Goal: Information Seeking & Learning: Learn about a topic

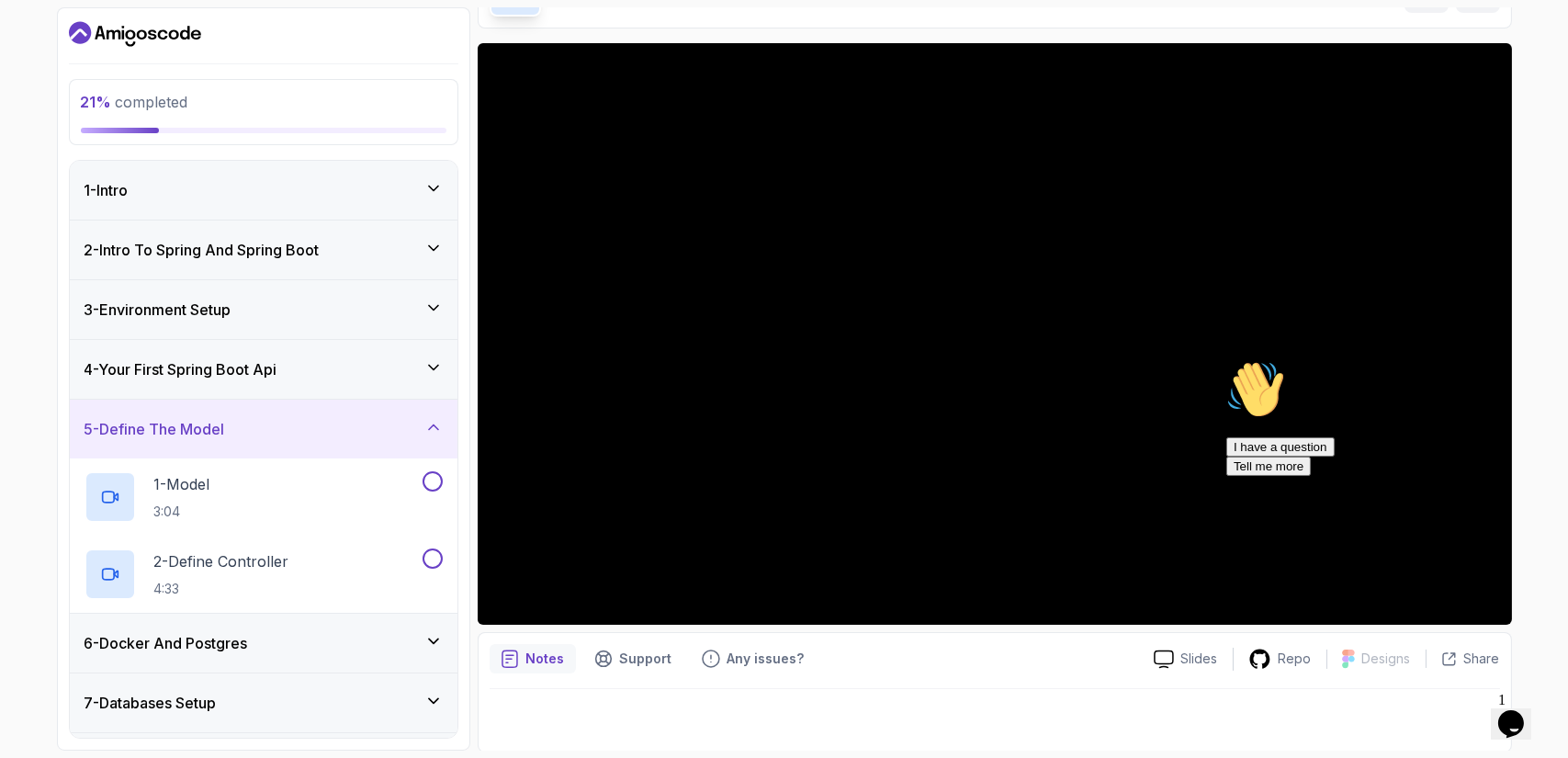
click at [410, 245] on div "2 - Intro To Spring And Spring Boot" at bounding box center [263, 250] width 358 height 22
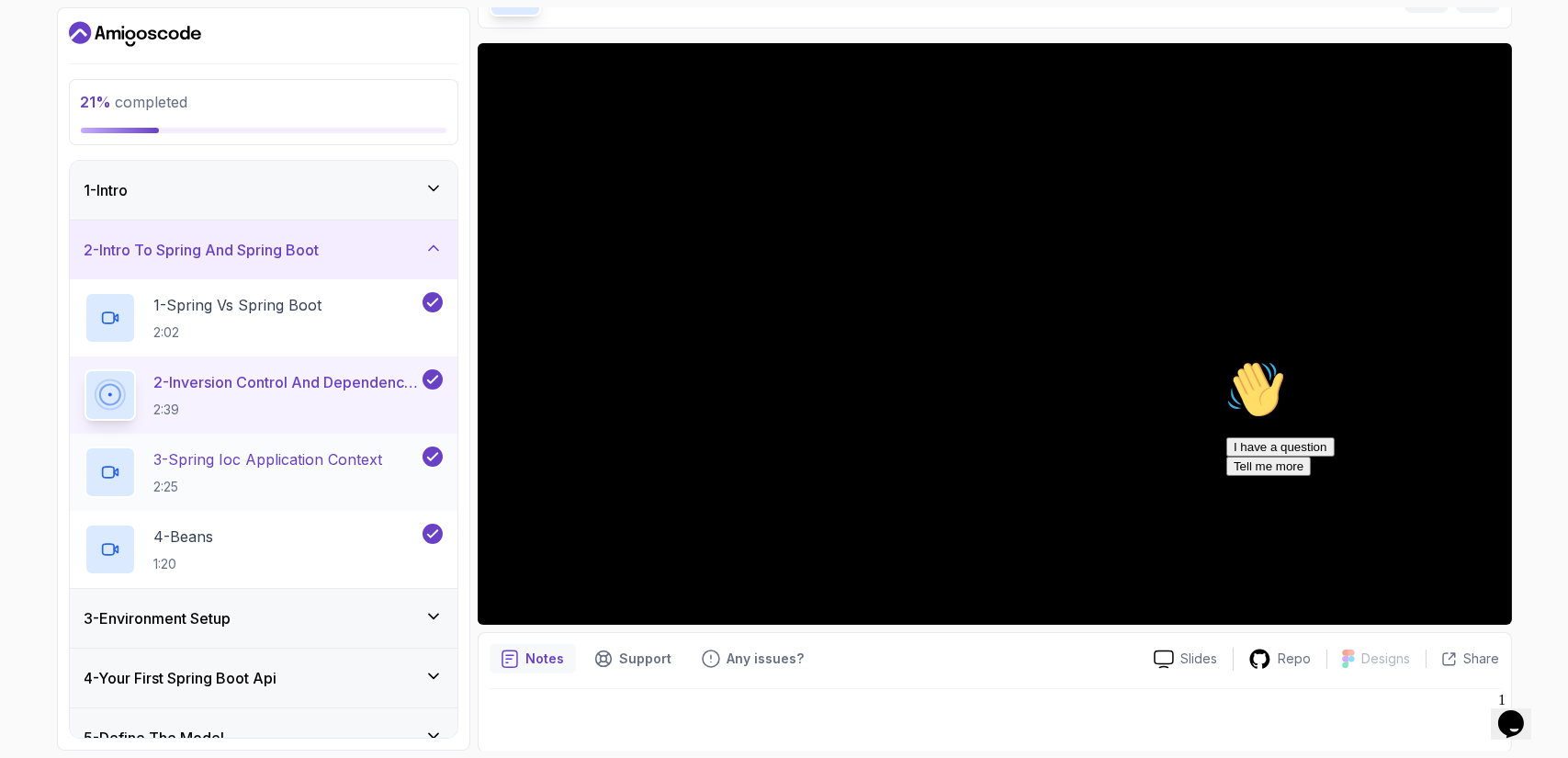
click at [277, 475] on h2 "3 - Spring Ioc Application Context 2:25" at bounding box center [269, 473] width 229 height 48
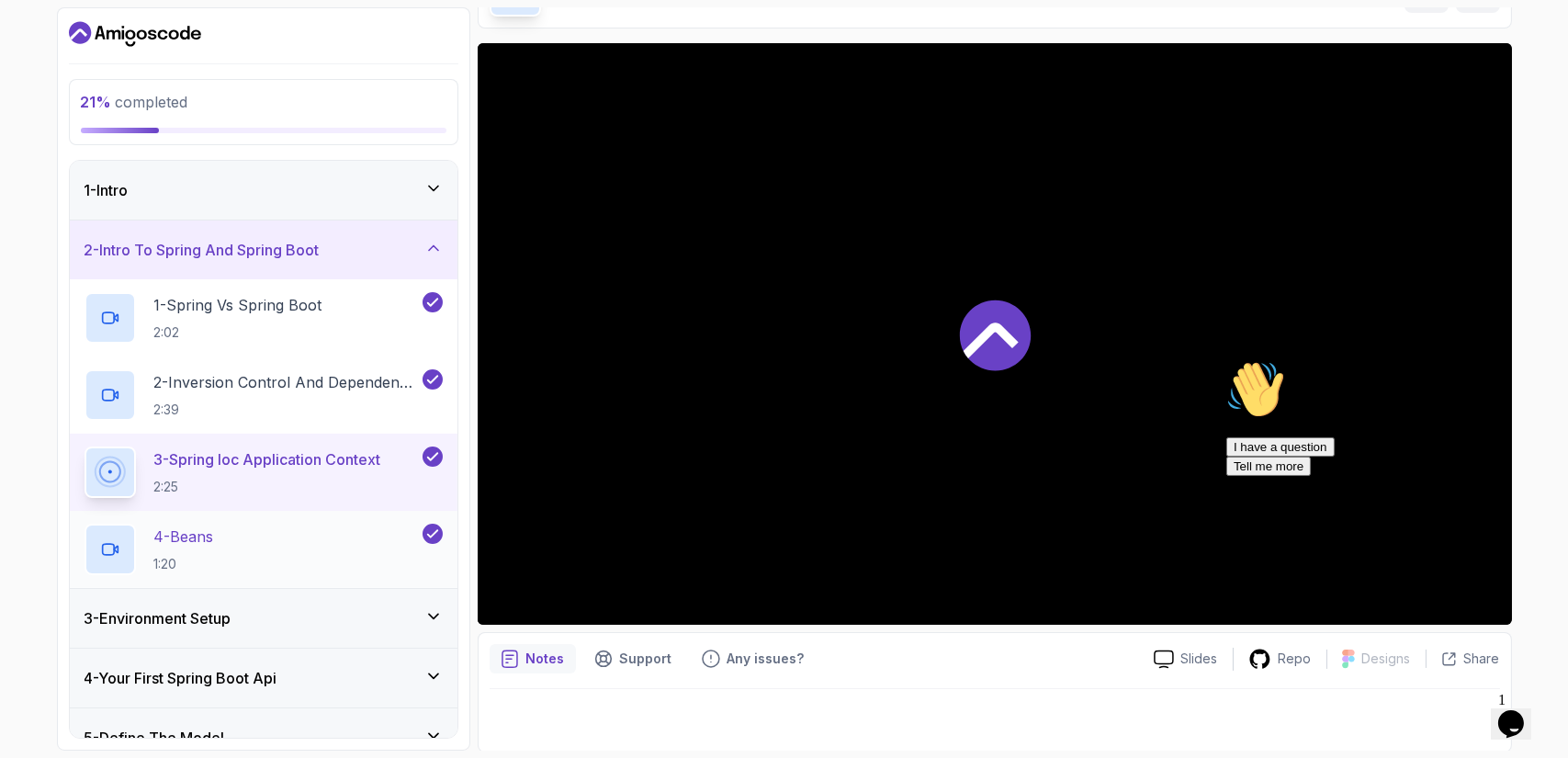
click at [222, 547] on div "4 - Beans 1:20" at bounding box center [252, 550] width 334 height 52
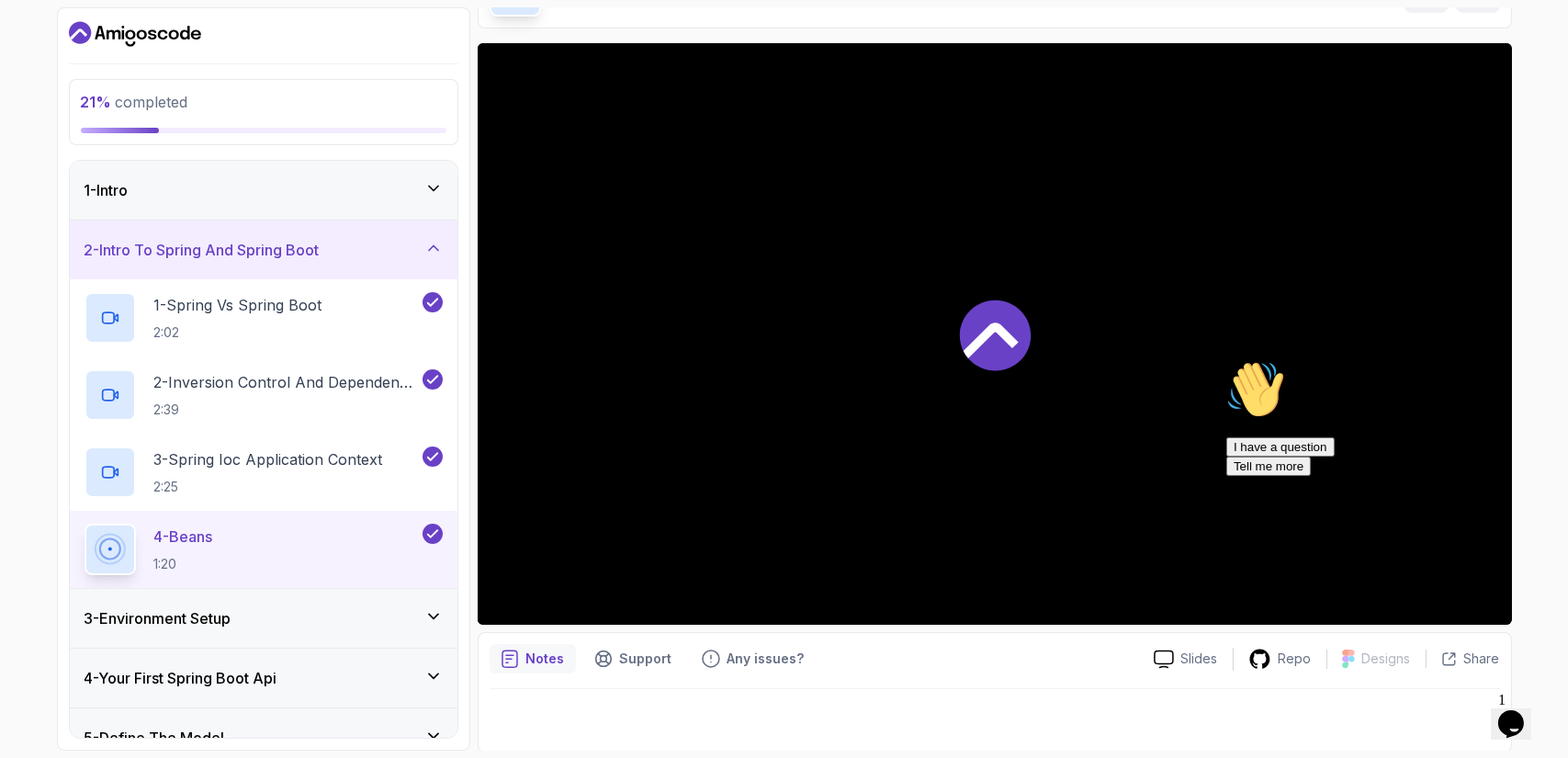
scroll to position [276, 0]
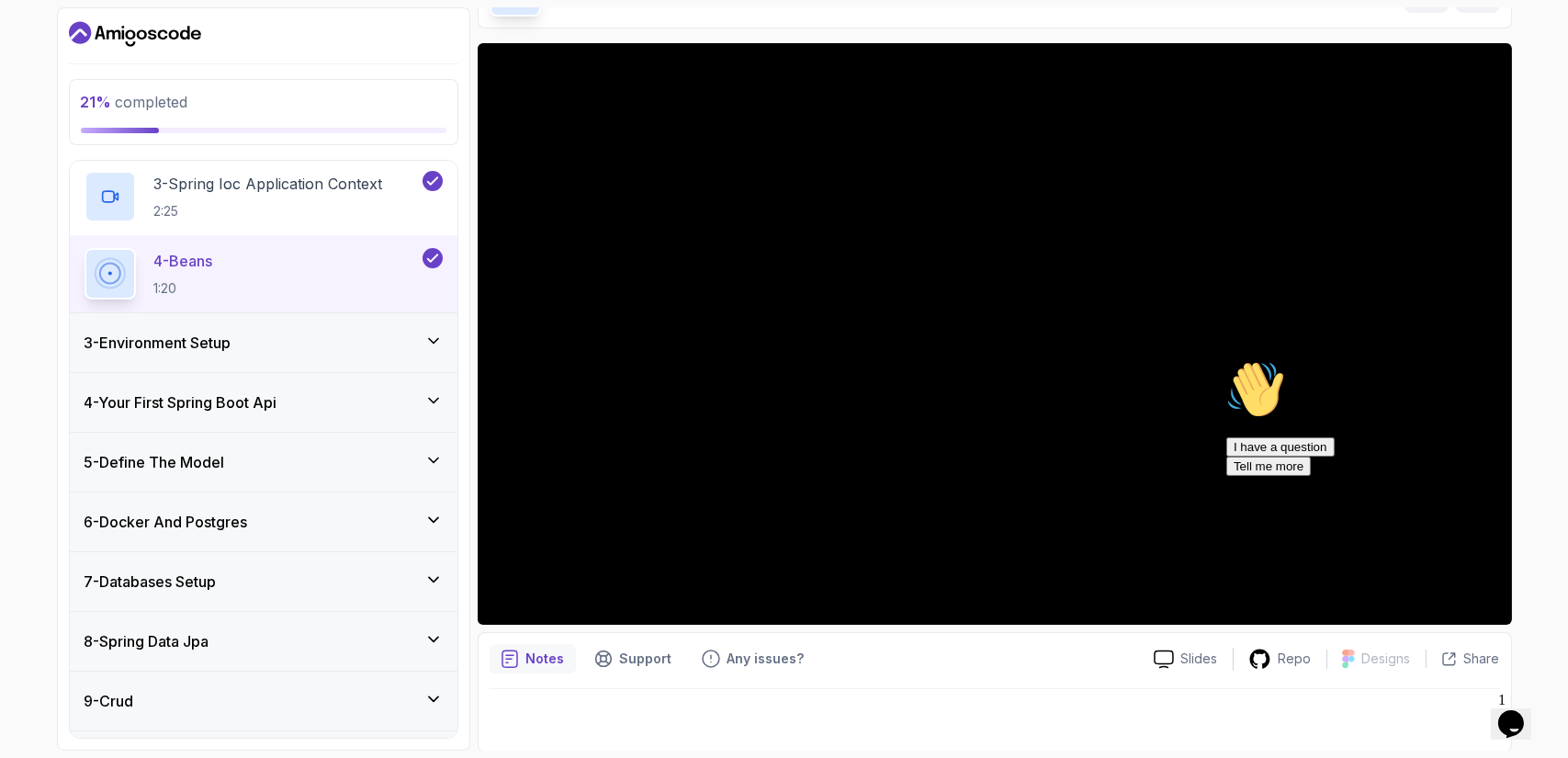
click at [354, 339] on div "3 - Environment Setup" at bounding box center [263, 342] width 358 height 22
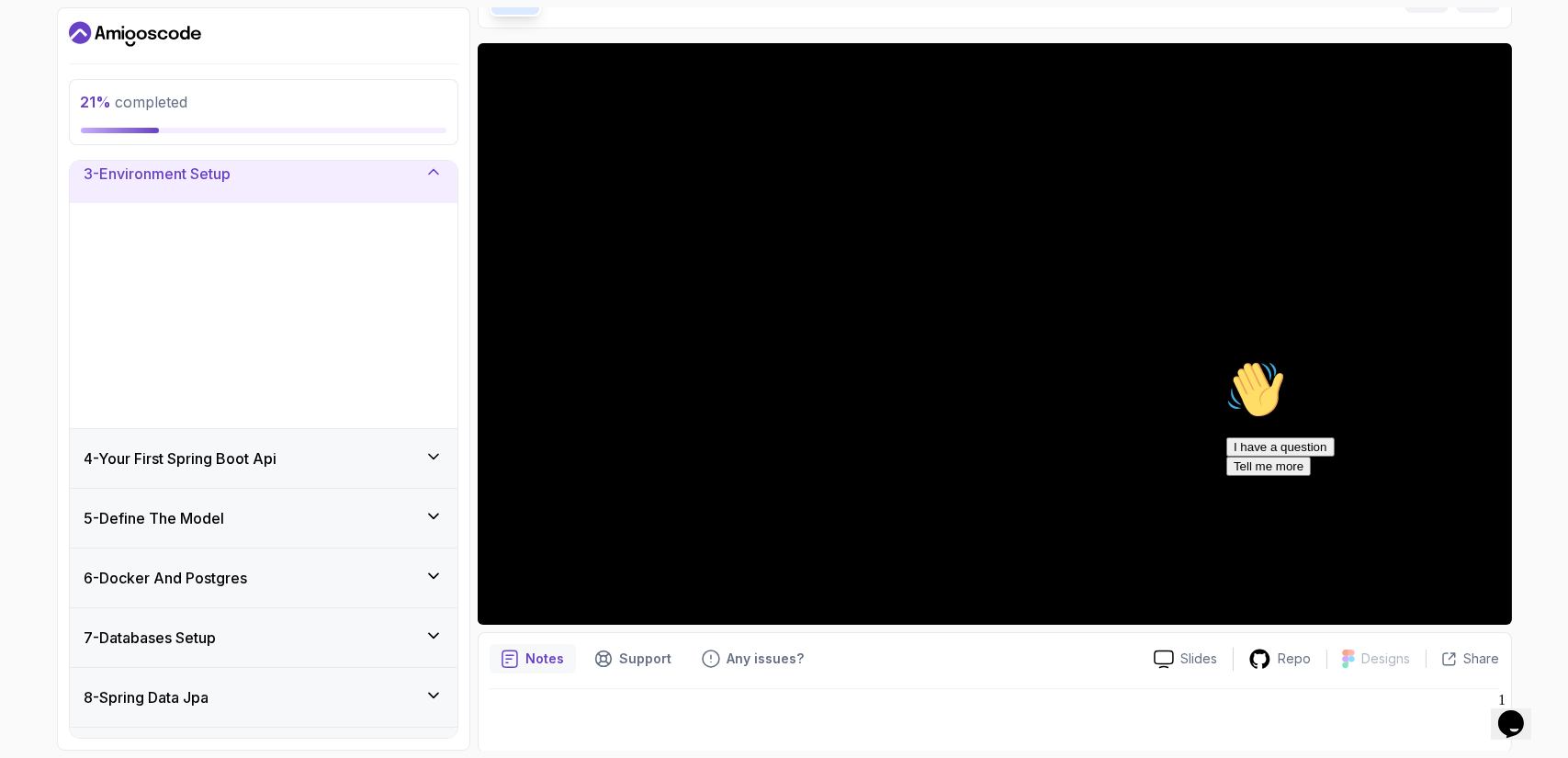
scroll to position [136, 0]
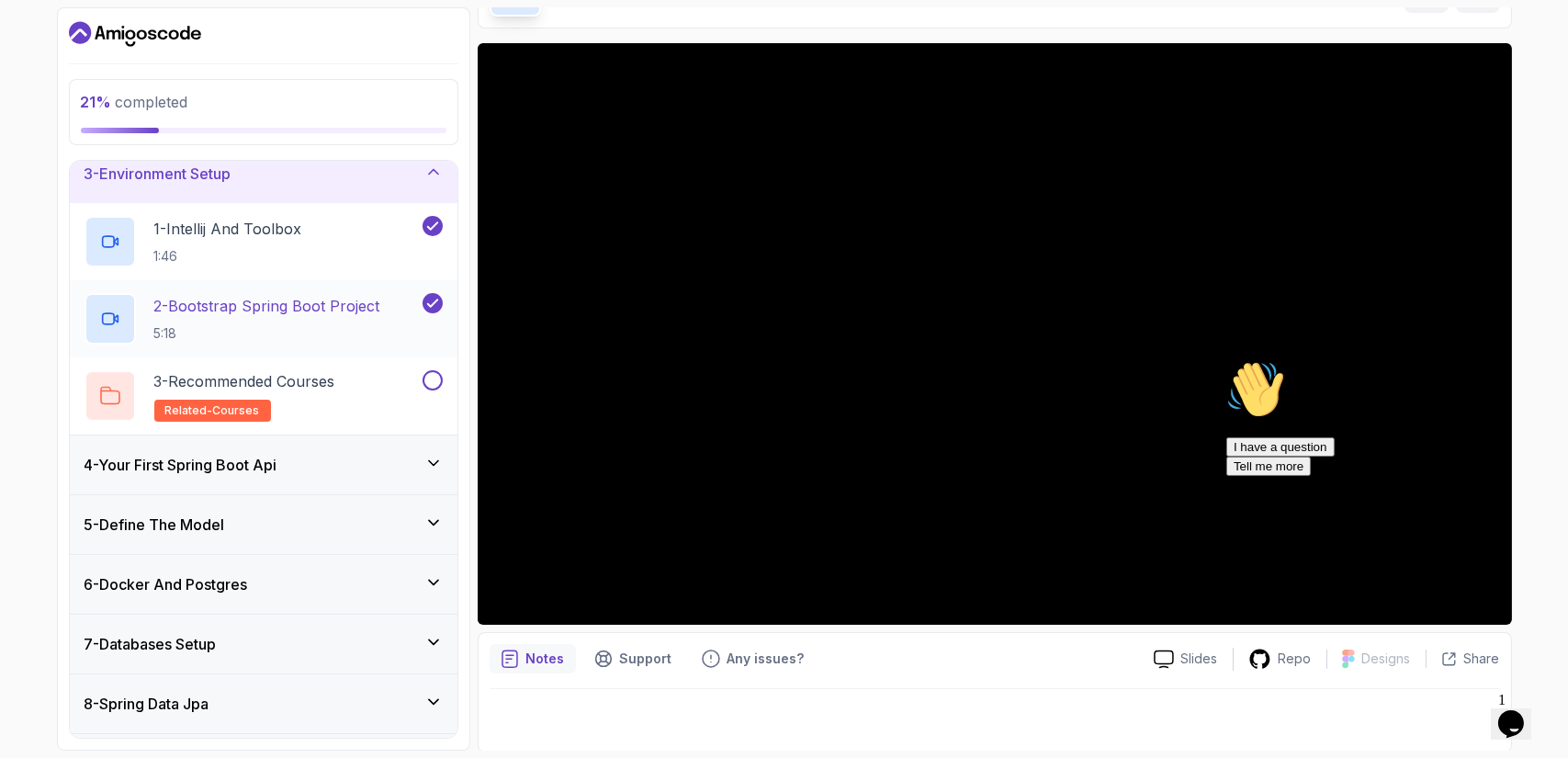
click at [370, 319] on h2 "2 - Bootstrap Spring Boot Project 5:18" at bounding box center [267, 319] width 226 height 48
click at [1293, 476] on div "I have a question Tell me more" at bounding box center [1390, 456] width 330 height 38
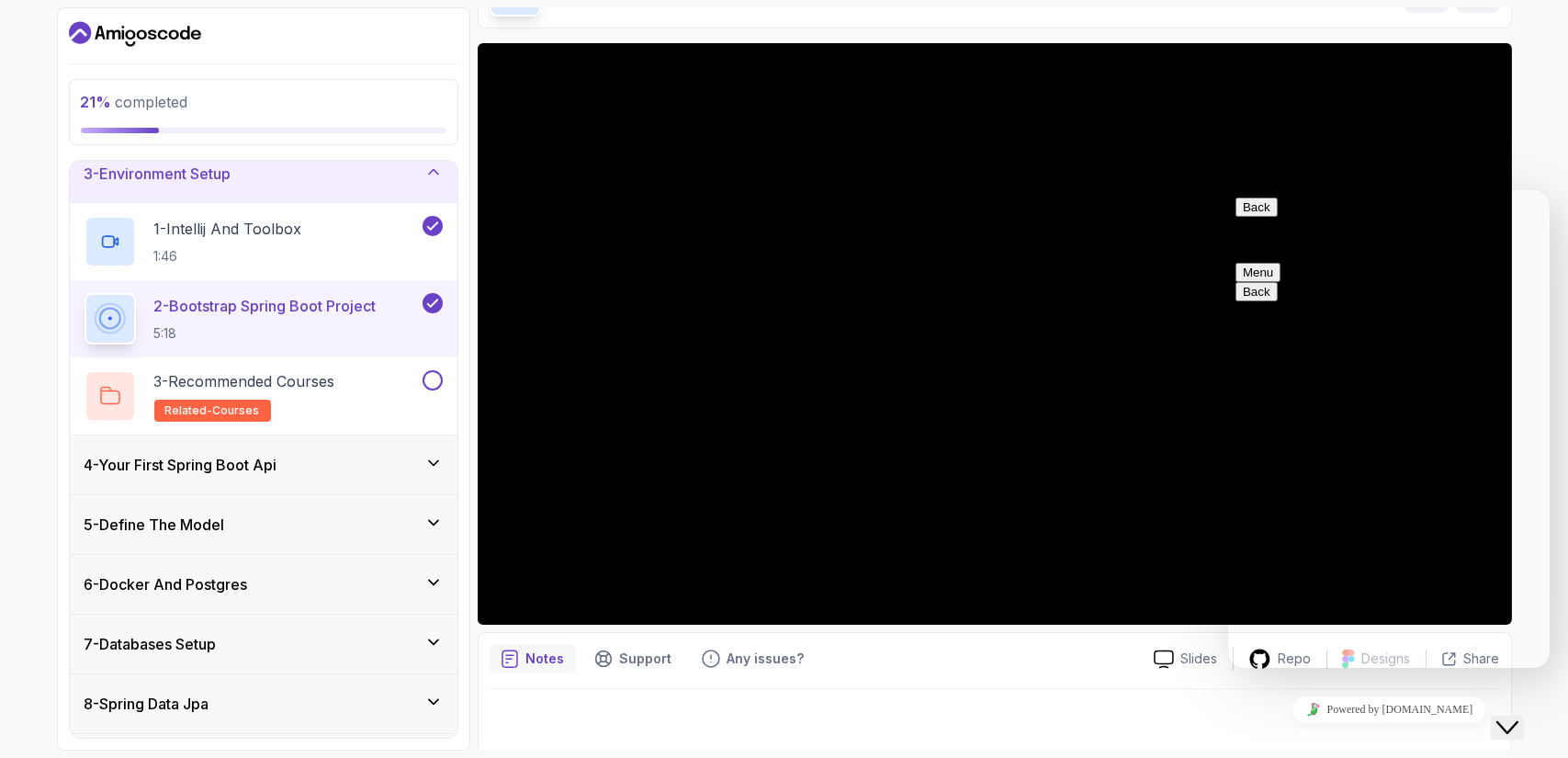
click at [1266, 216] on button "Back" at bounding box center [1256, 207] width 42 height 19
click at [412, 381] on div "3 - Recommended Courses related-courses" at bounding box center [252, 397] width 334 height 52
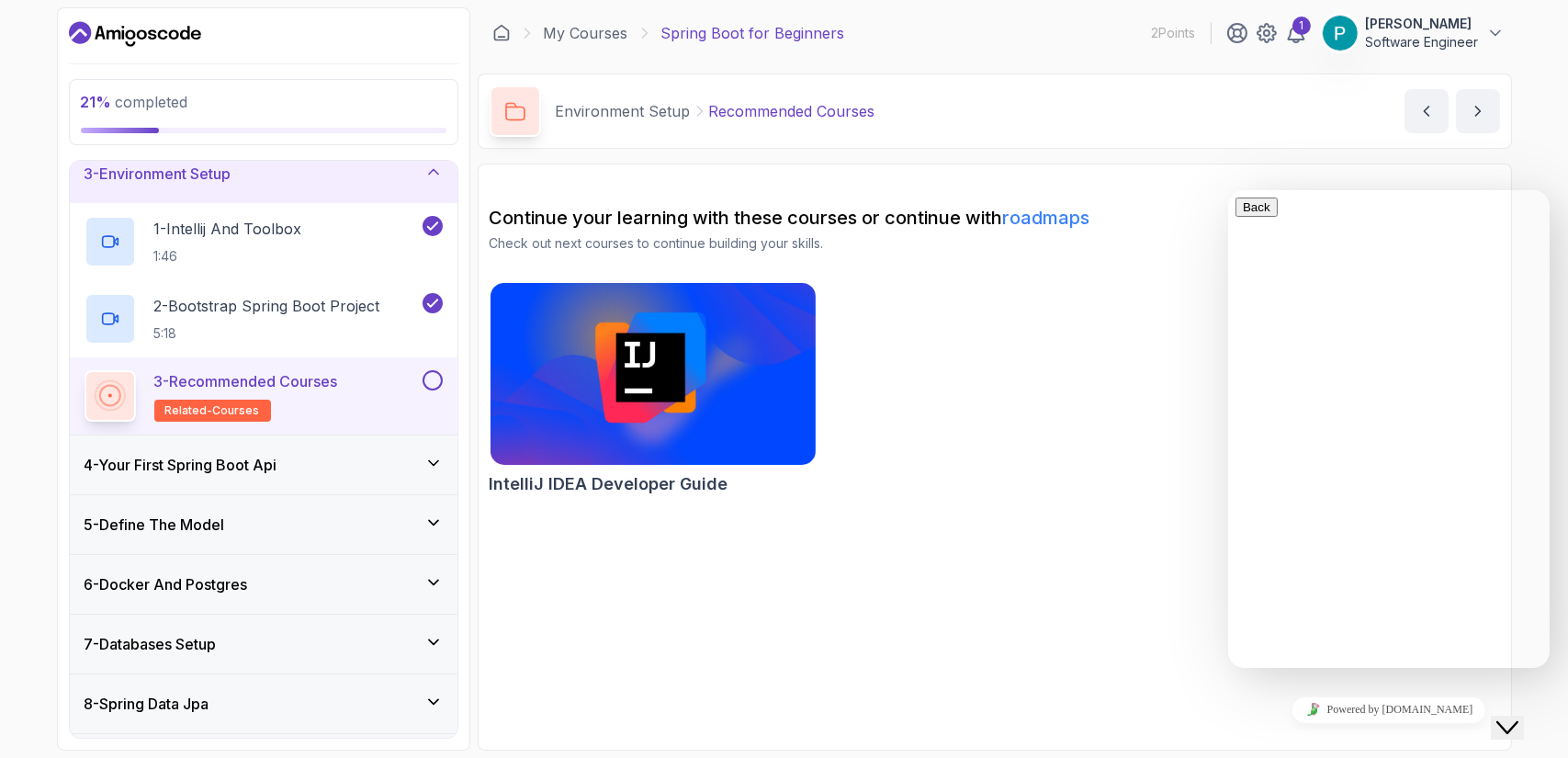
click at [277, 461] on h3 "4 - Your First Spring Boot Api" at bounding box center [181, 465] width 193 height 22
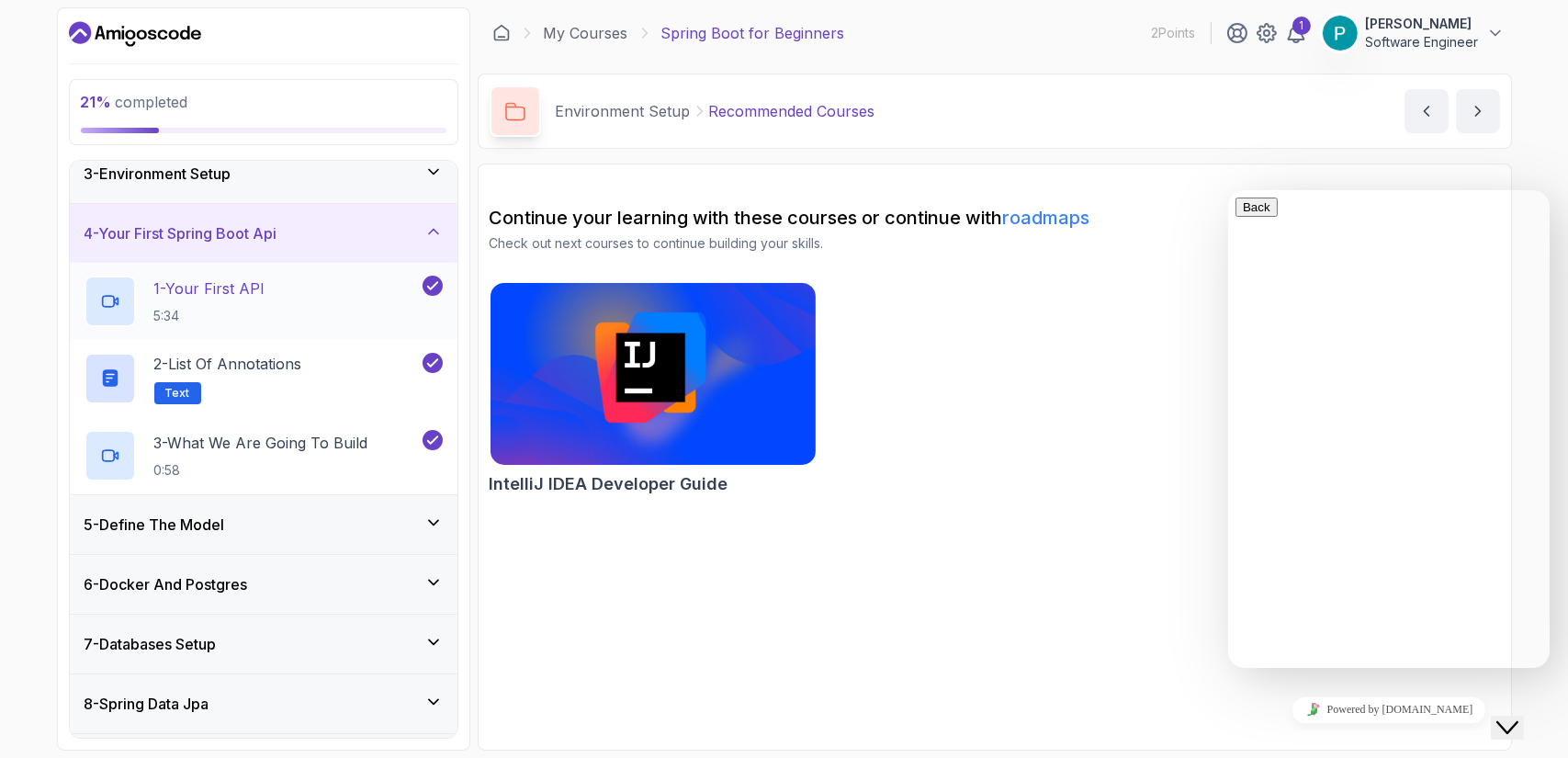
scroll to position [46, 0]
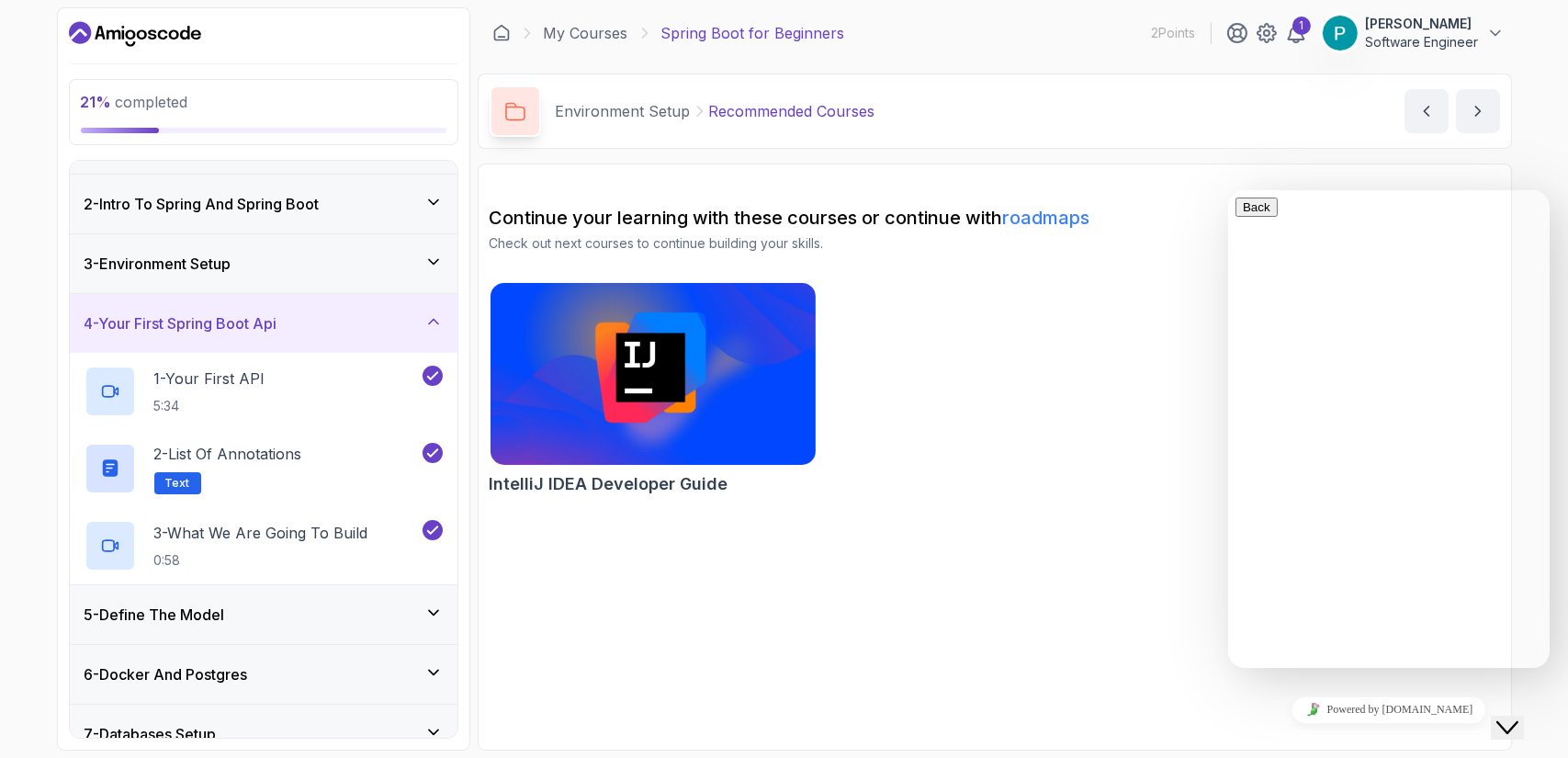
click at [386, 272] on div "3 - Environment Setup" at bounding box center [263, 263] width 358 height 22
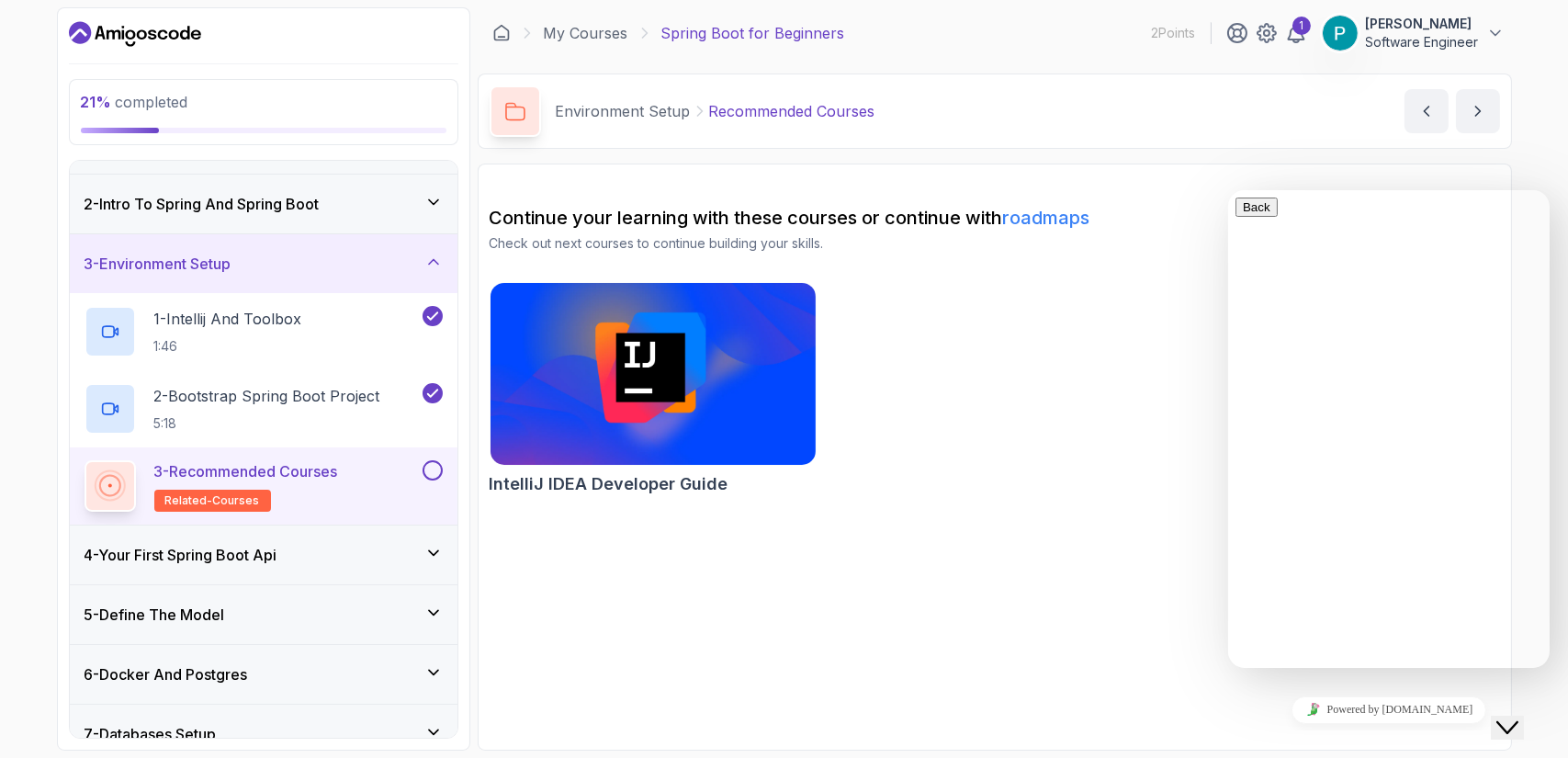
click at [277, 554] on h3 "4 - Your First Spring Boot Api" at bounding box center [181, 554] width 193 height 22
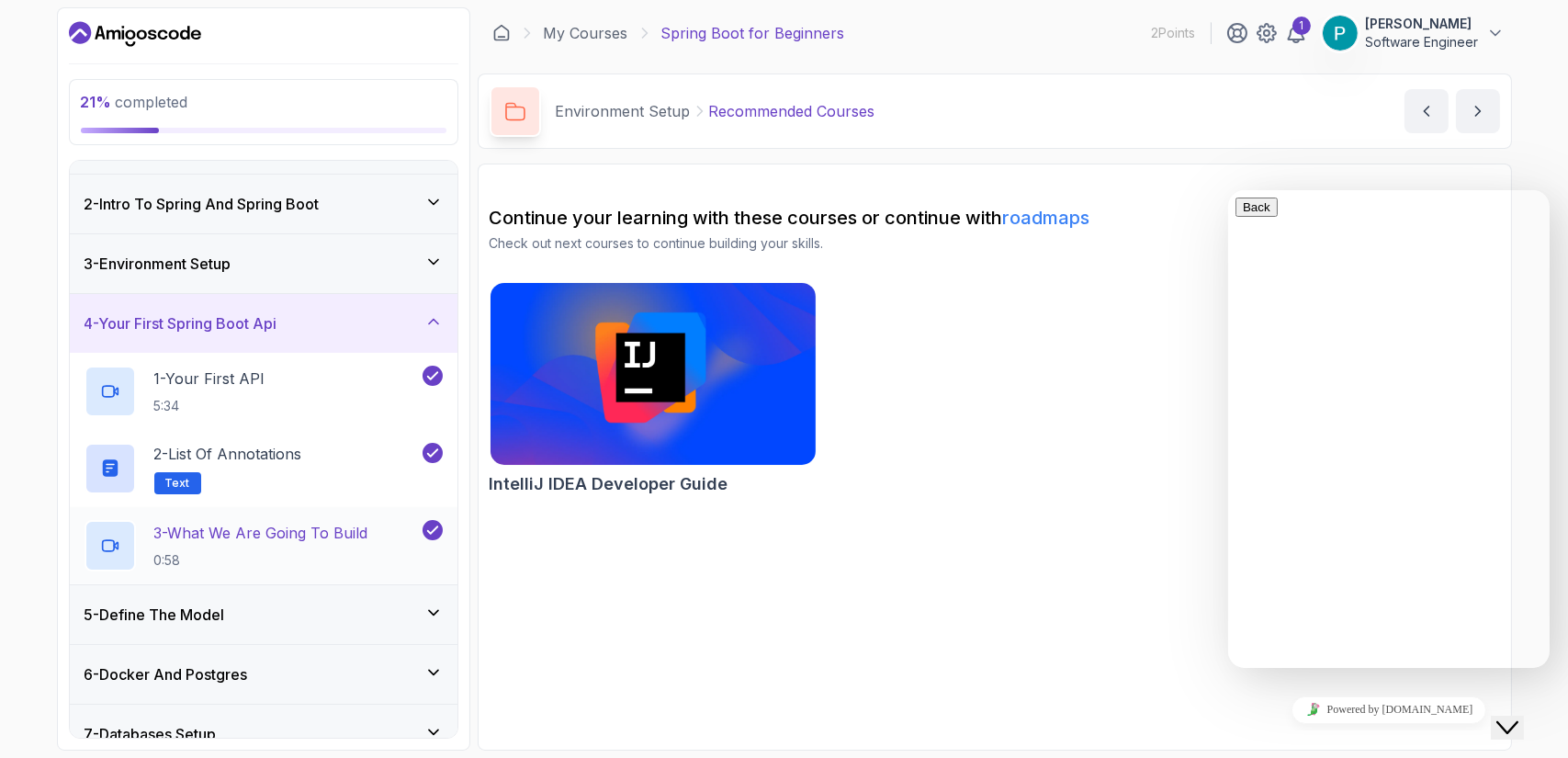
click at [272, 527] on p "3 - What We Are Going To Build" at bounding box center [261, 533] width 214 height 22
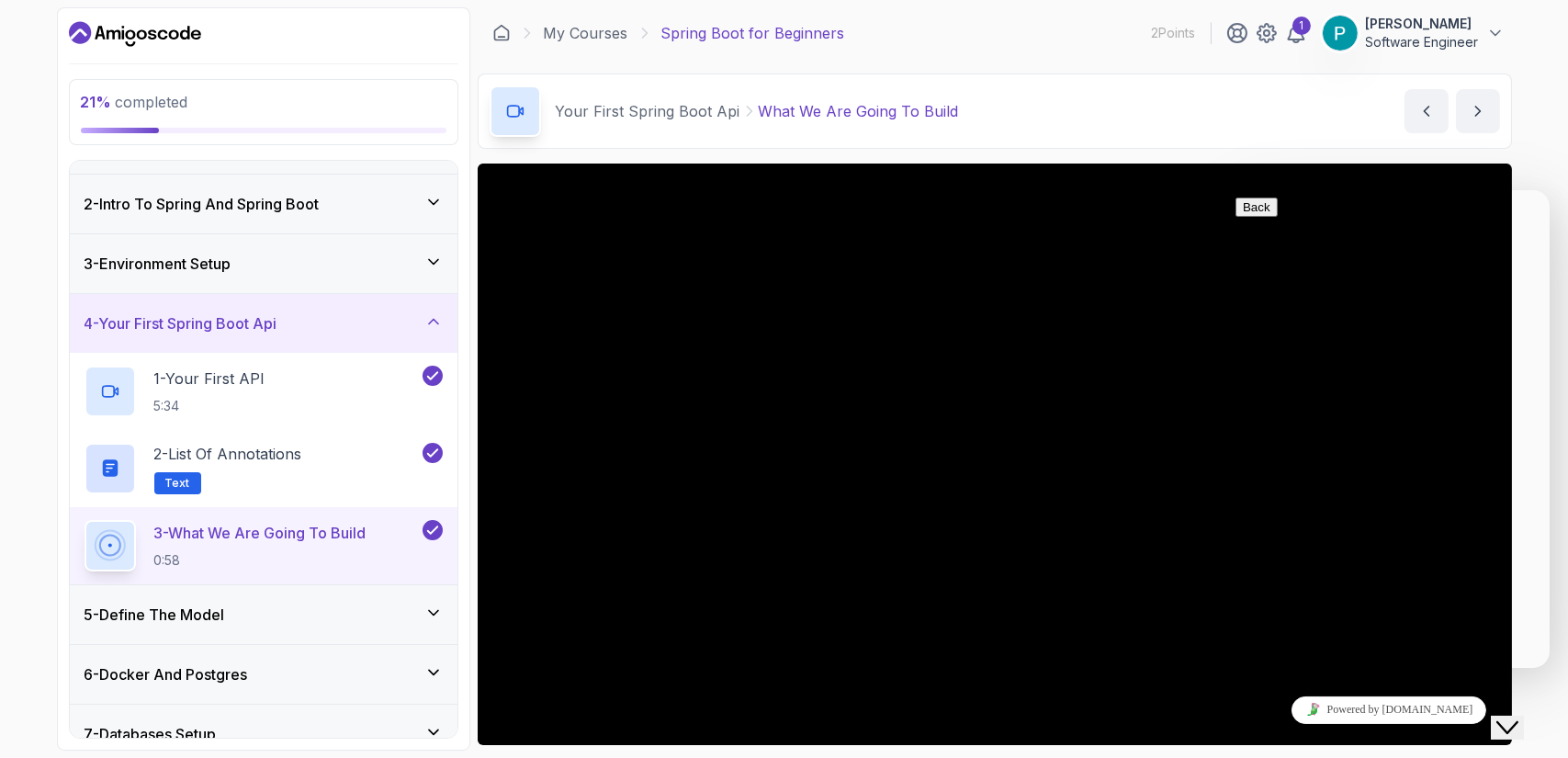
click at [1518, 716] on icon "Close Chat This icon closes the chat window." at bounding box center [1507, 726] width 22 height 22
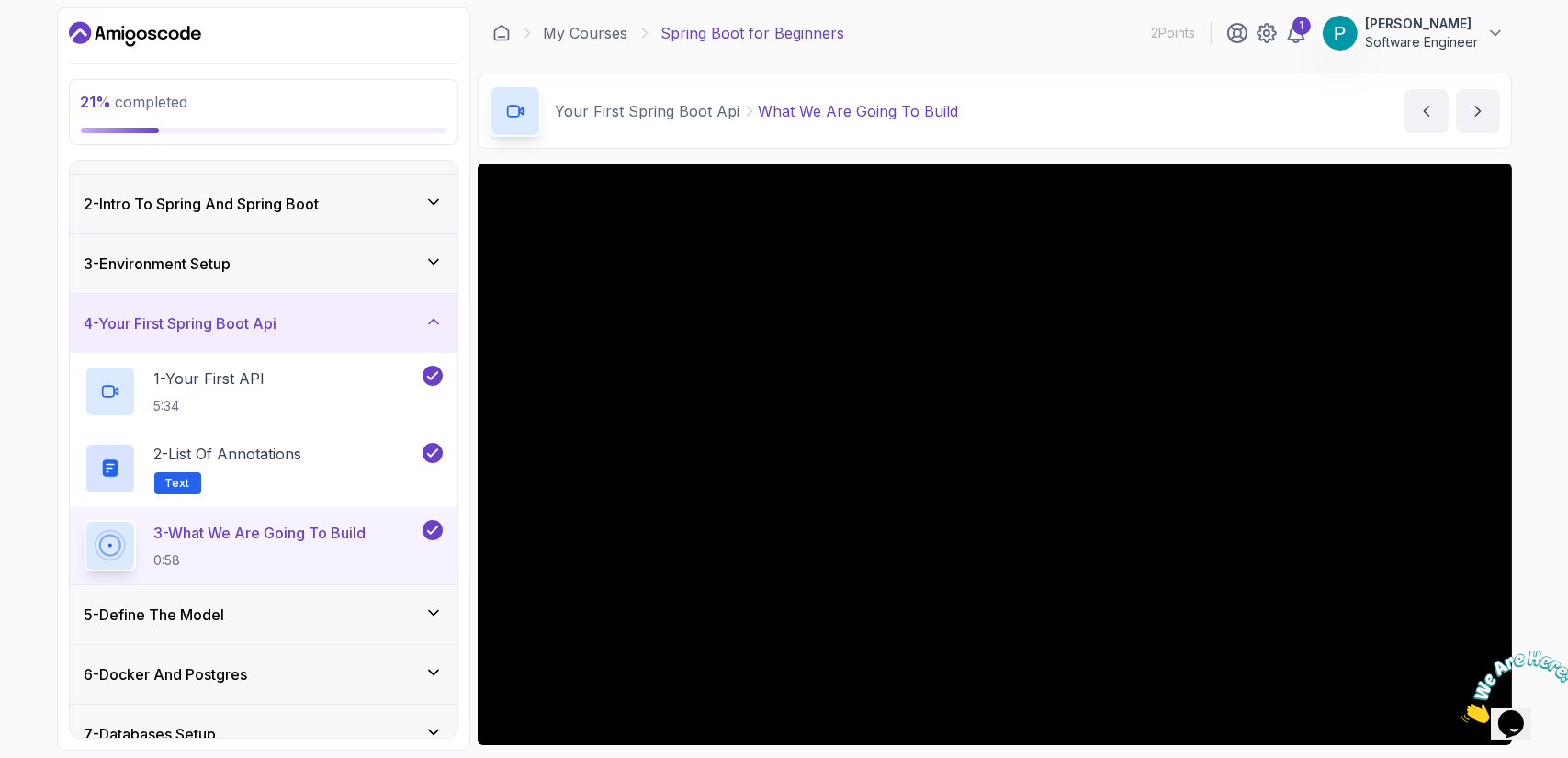
click at [1490, 708] on button "Opens Chat This icon Opens the chat window." at bounding box center [1510, 723] width 40 height 32
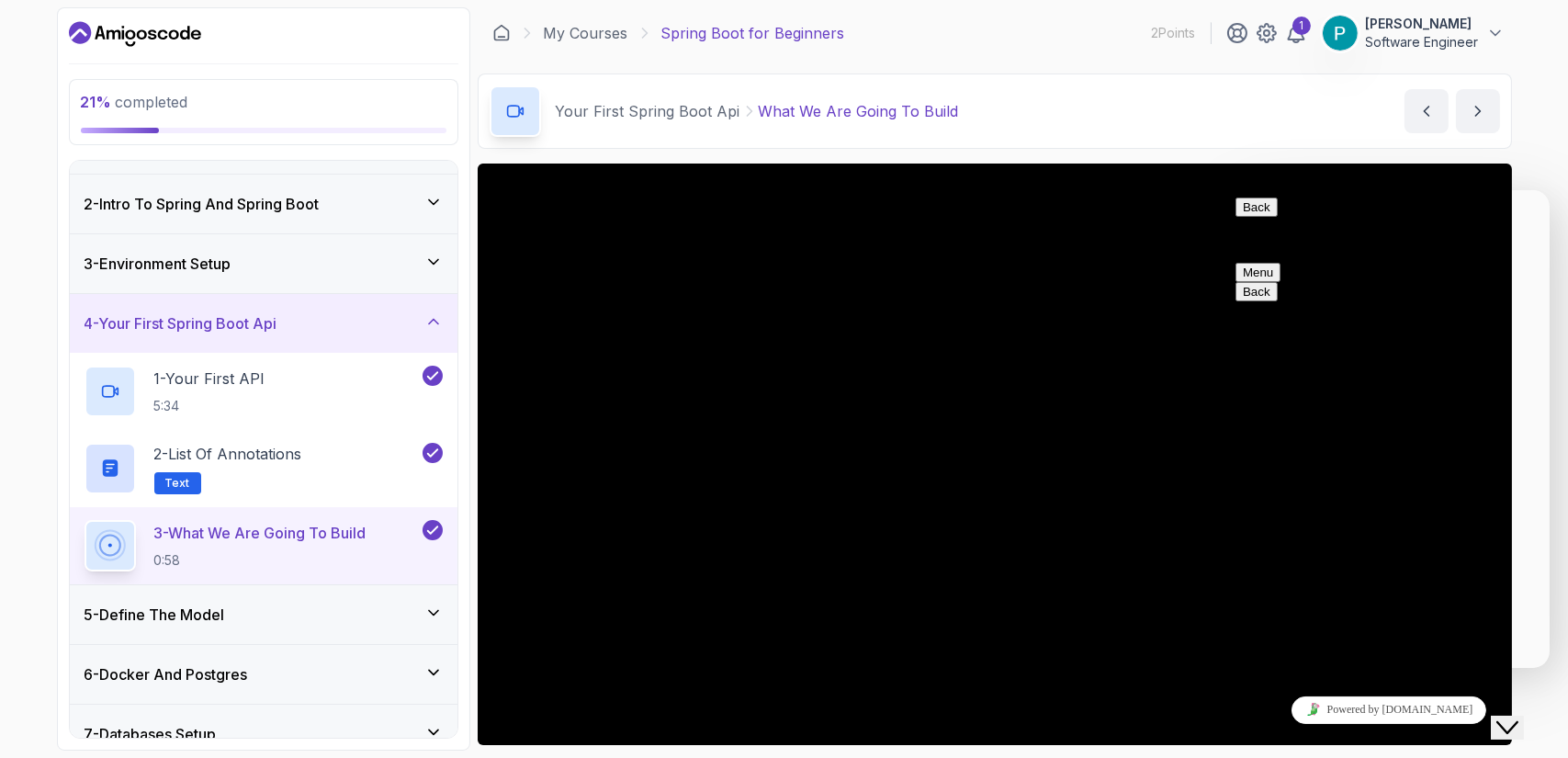
click at [1518, 716] on div "Close Chat This icon closes the chat window." at bounding box center [1507, 726] width 22 height 22
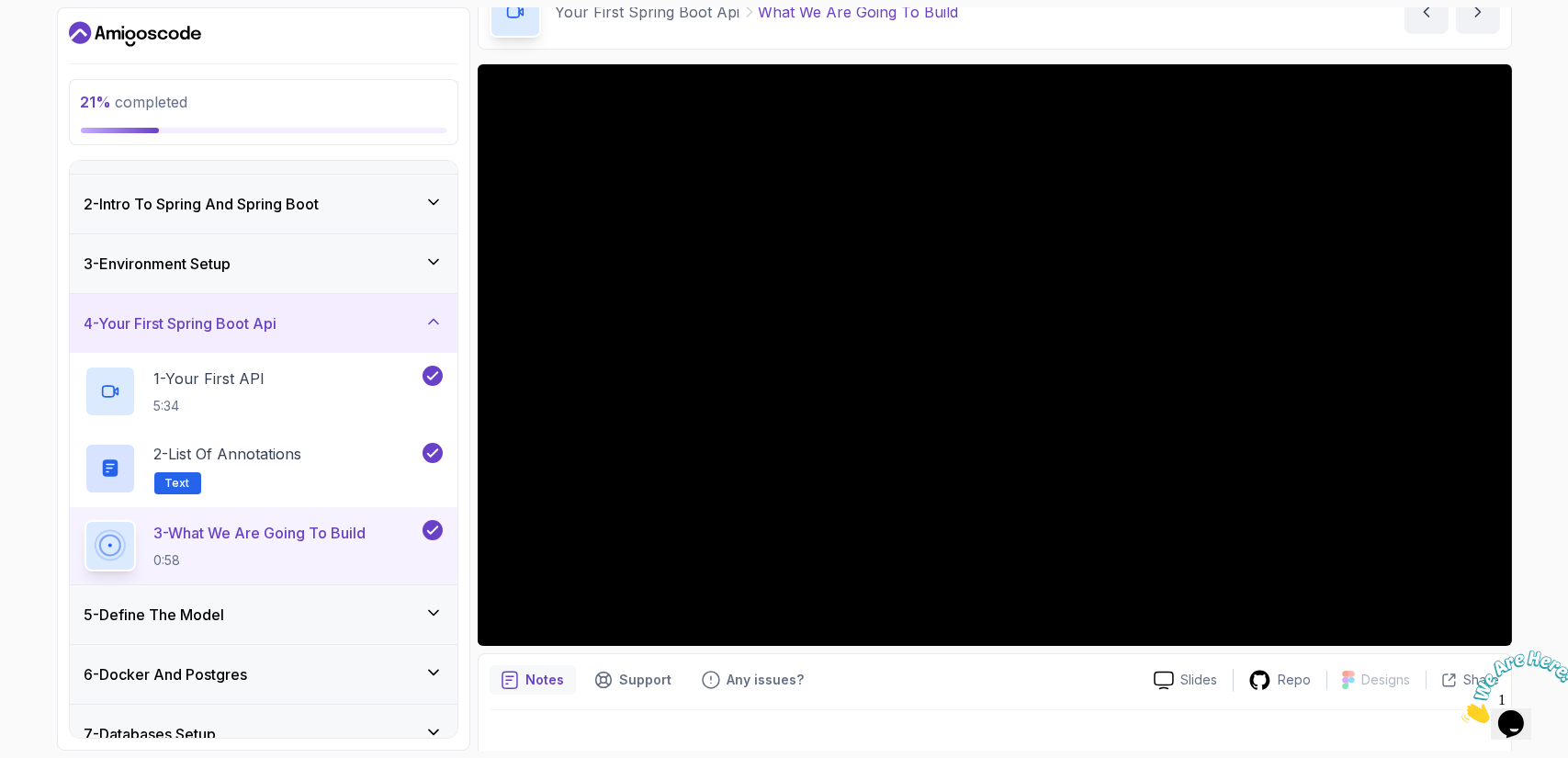
scroll to position [121, 0]
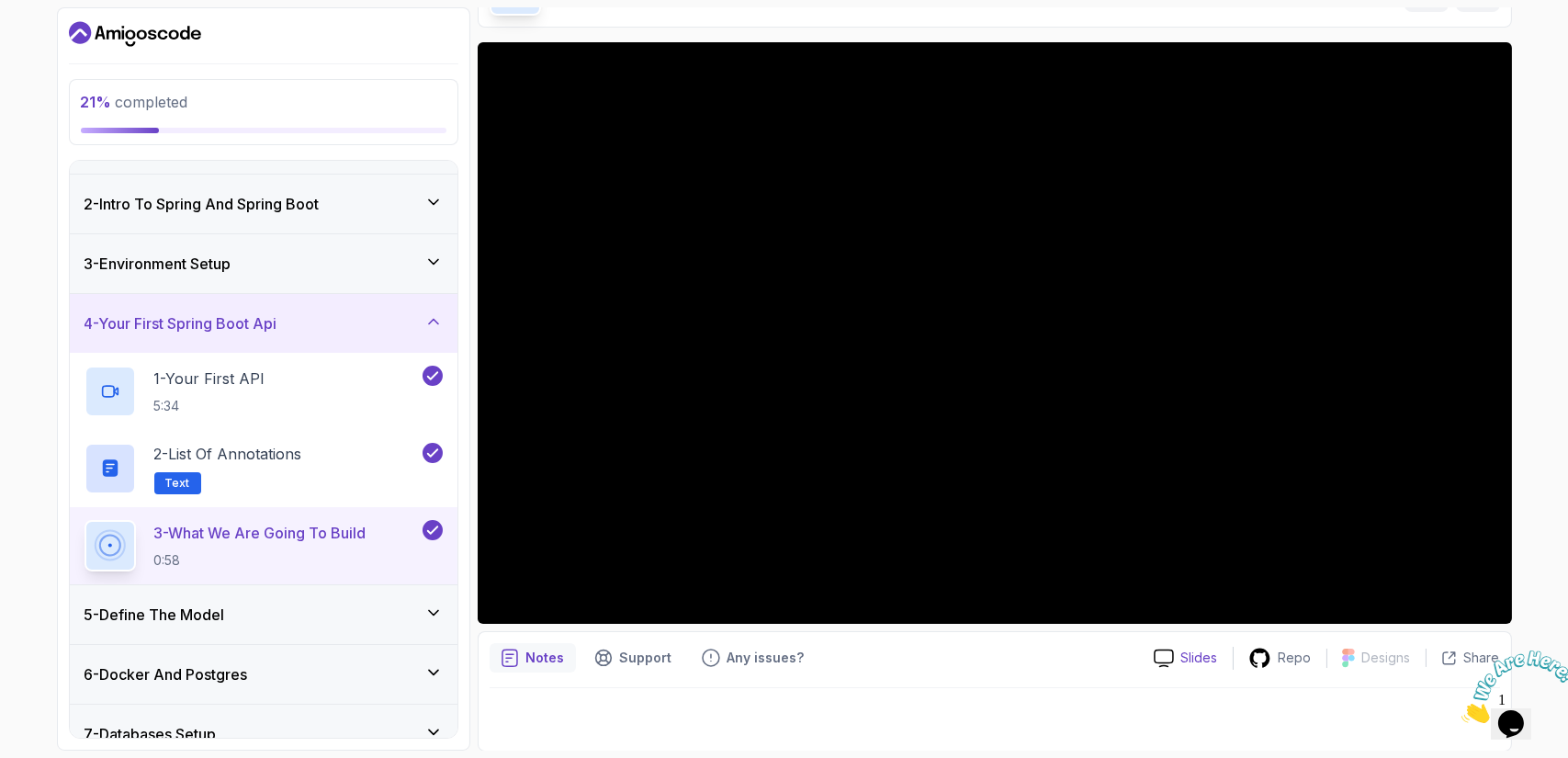
click at [1161, 661] on icon at bounding box center [1164, 659] width 20 height 19
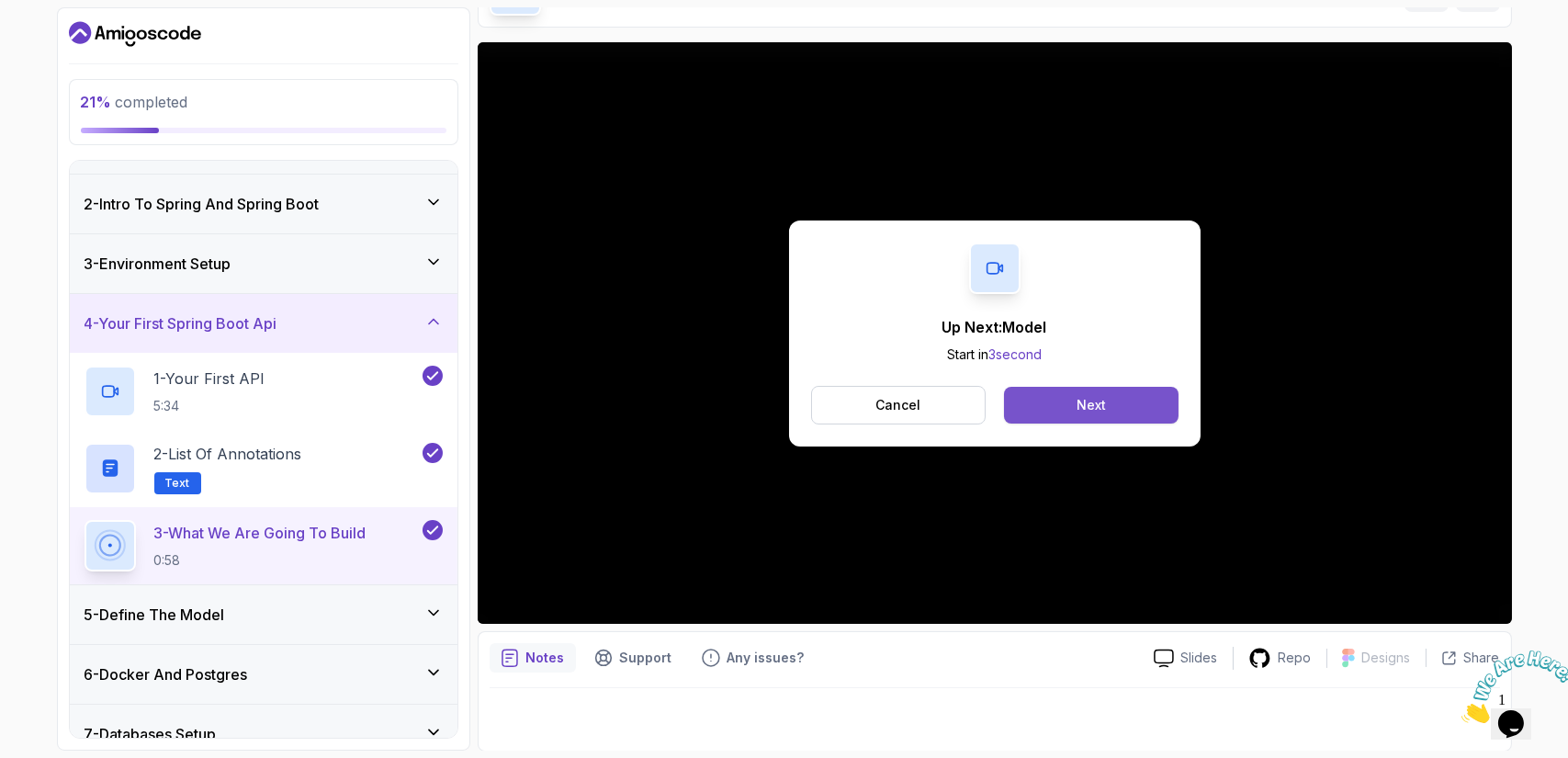
click at [1074, 397] on button "Next" at bounding box center [1091, 405] width 174 height 37
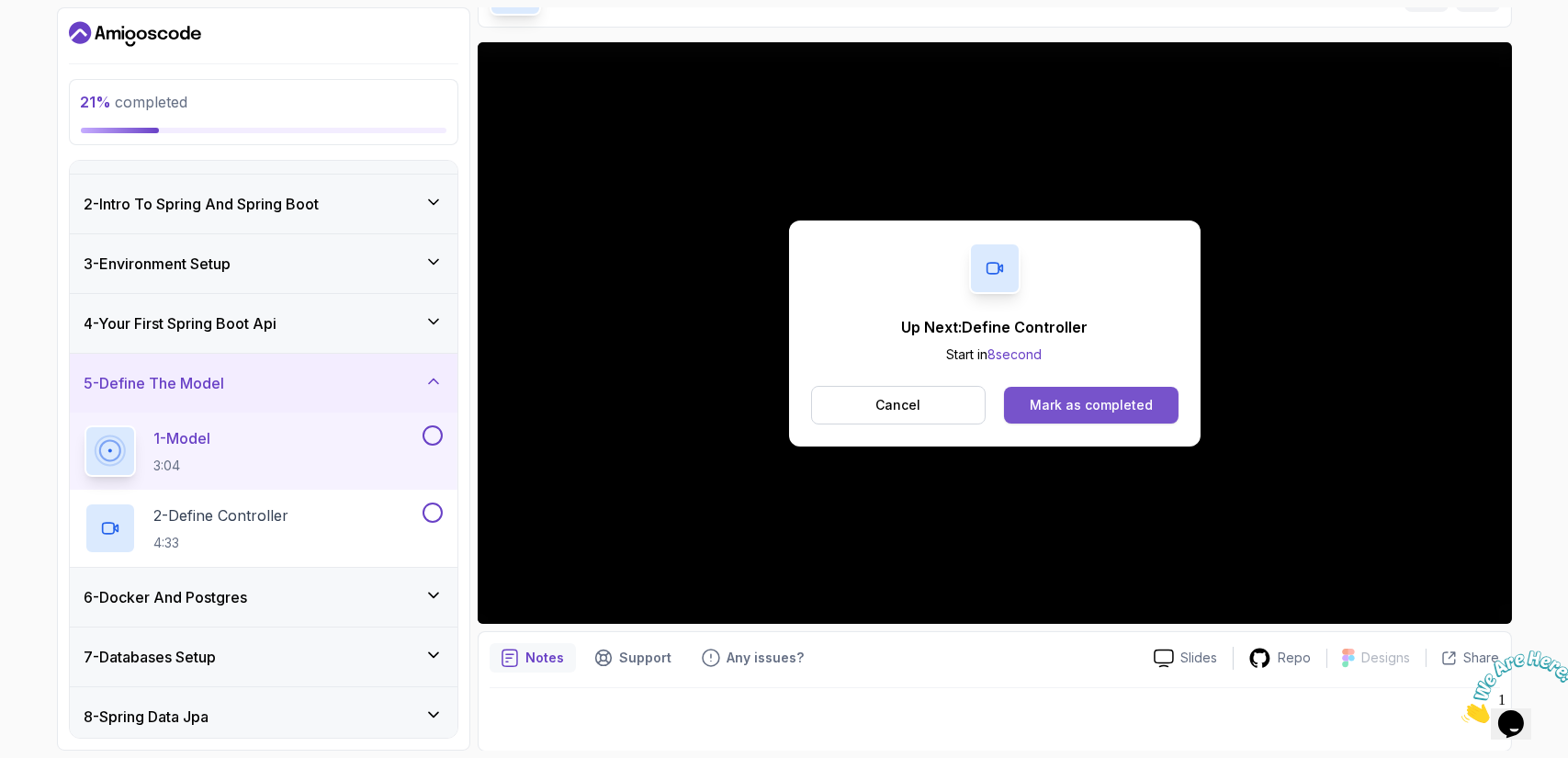
click at [1105, 396] on div "Mark as completed" at bounding box center [1092, 404] width 123 height 18
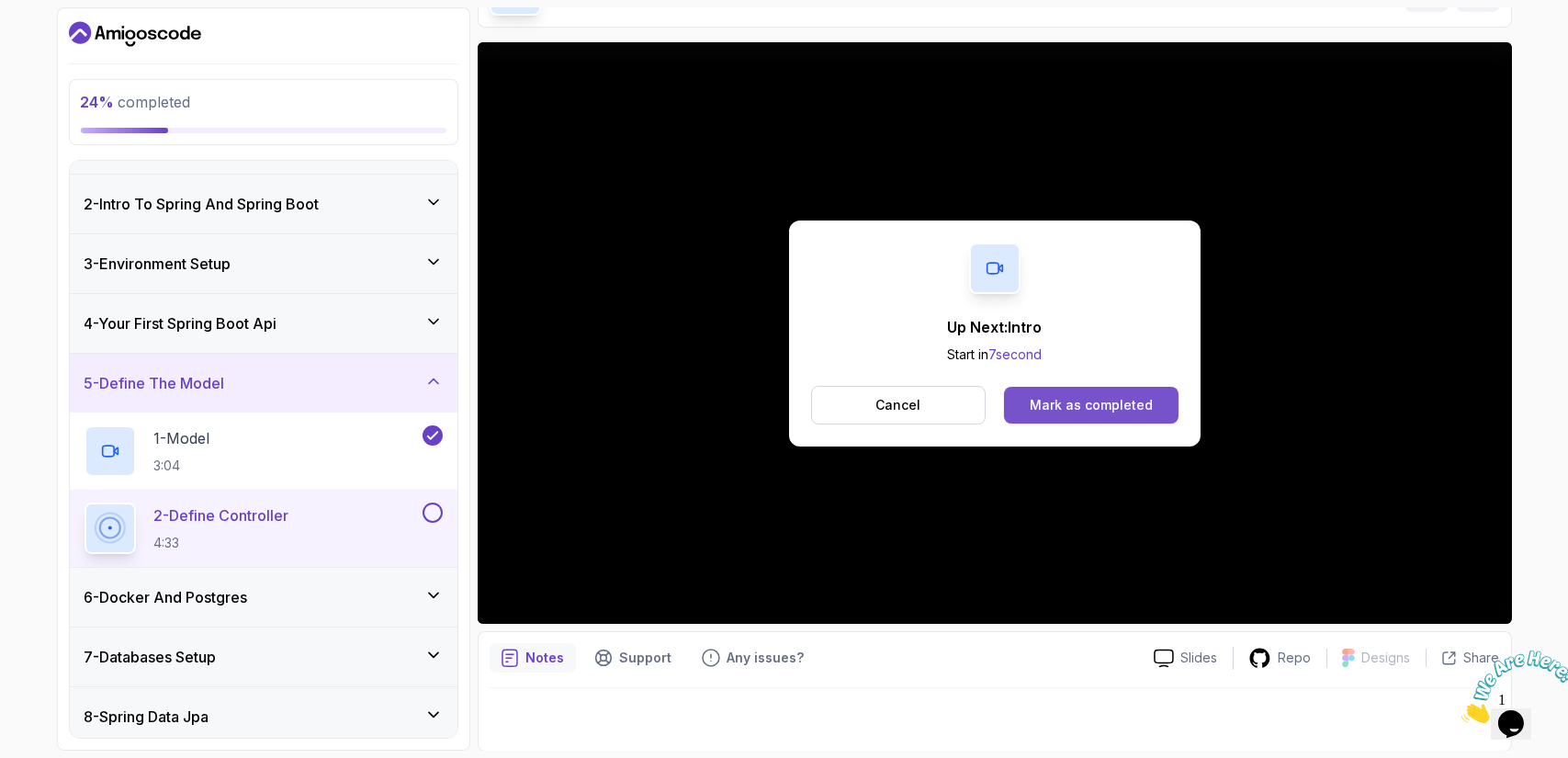
click at [1078, 394] on button "Mark as completed" at bounding box center [1091, 405] width 174 height 37
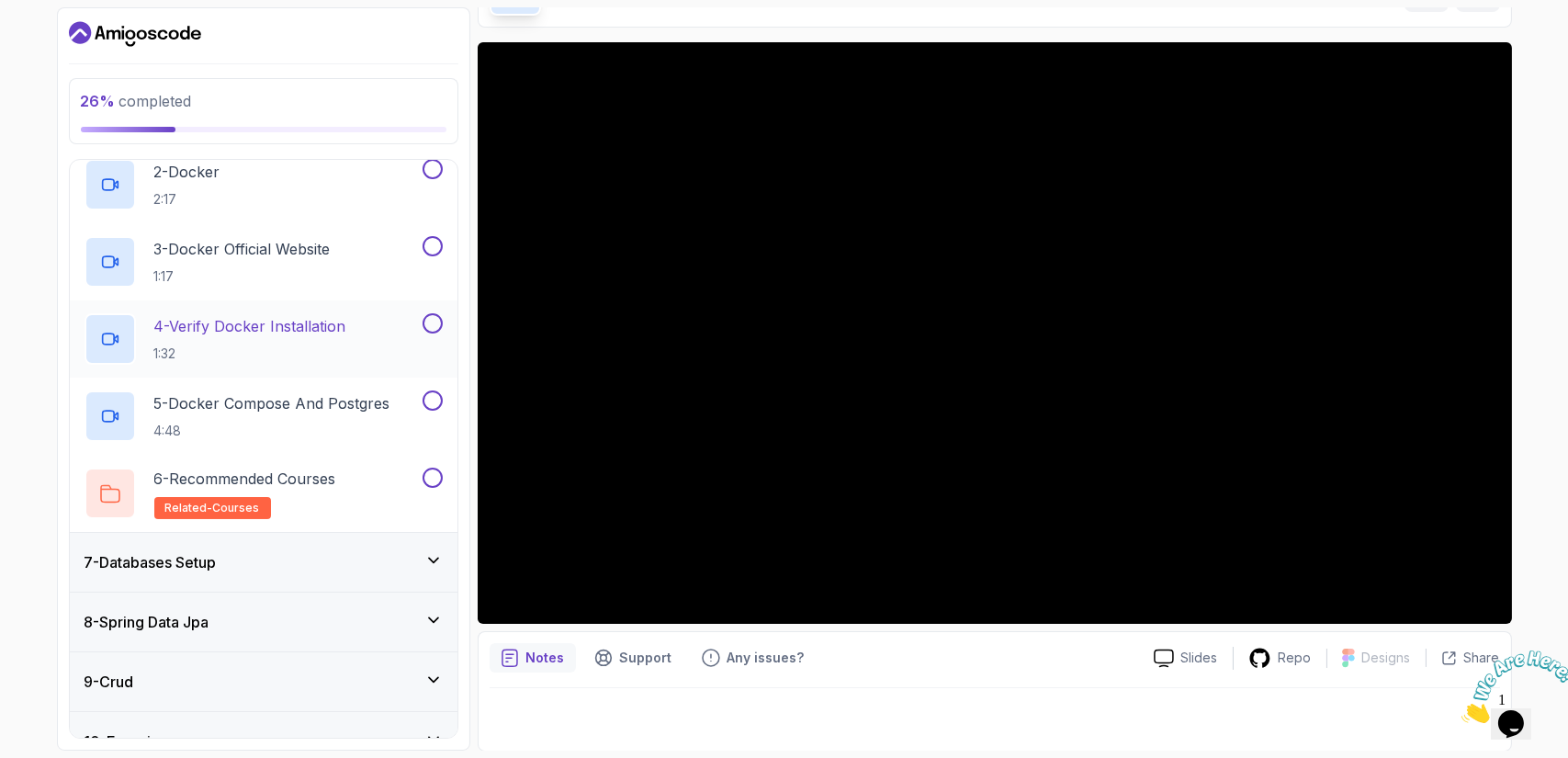
scroll to position [599, 0]
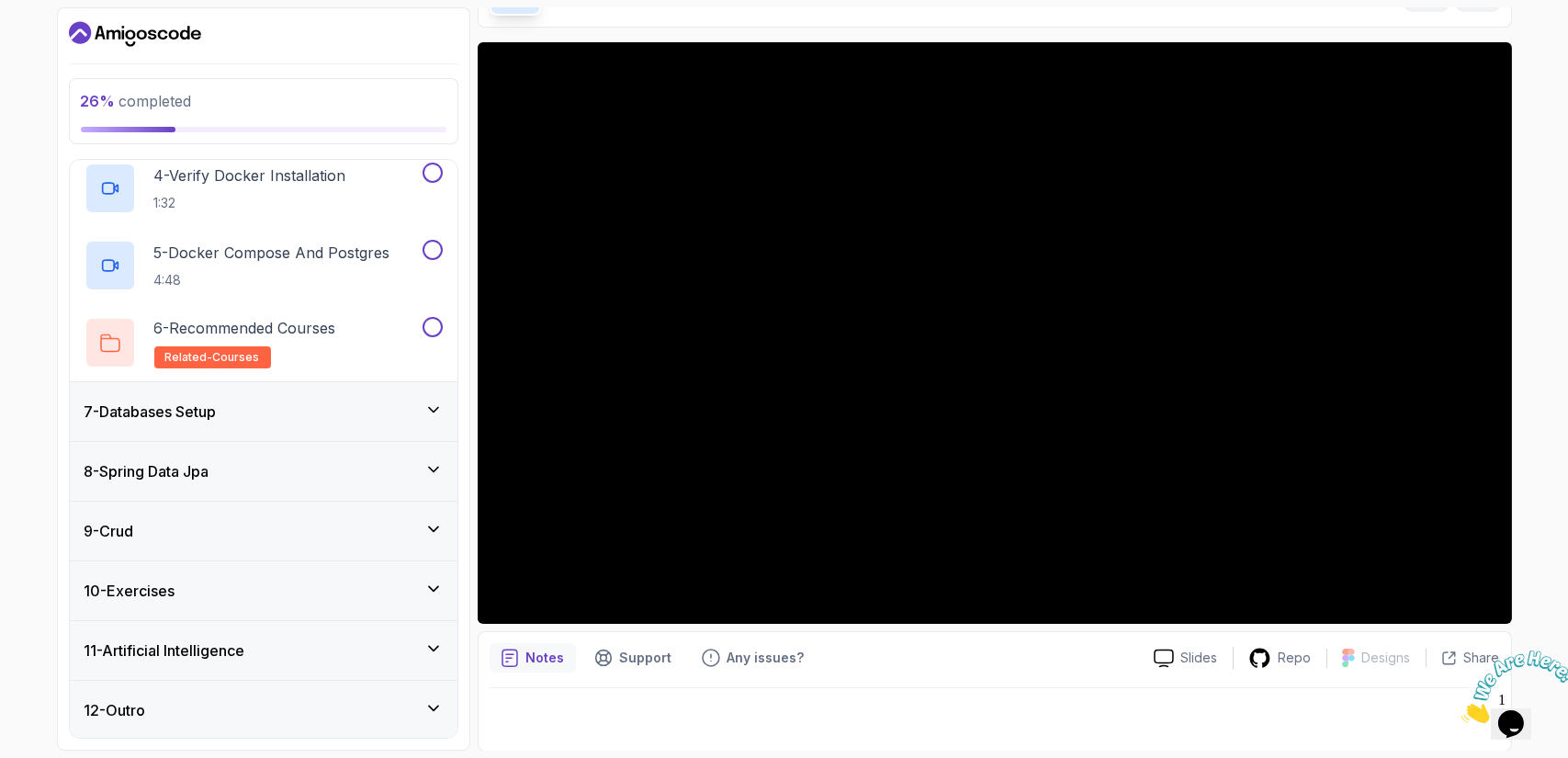
click at [224, 465] on div "8 - Spring Data Jpa" at bounding box center [263, 471] width 358 height 22
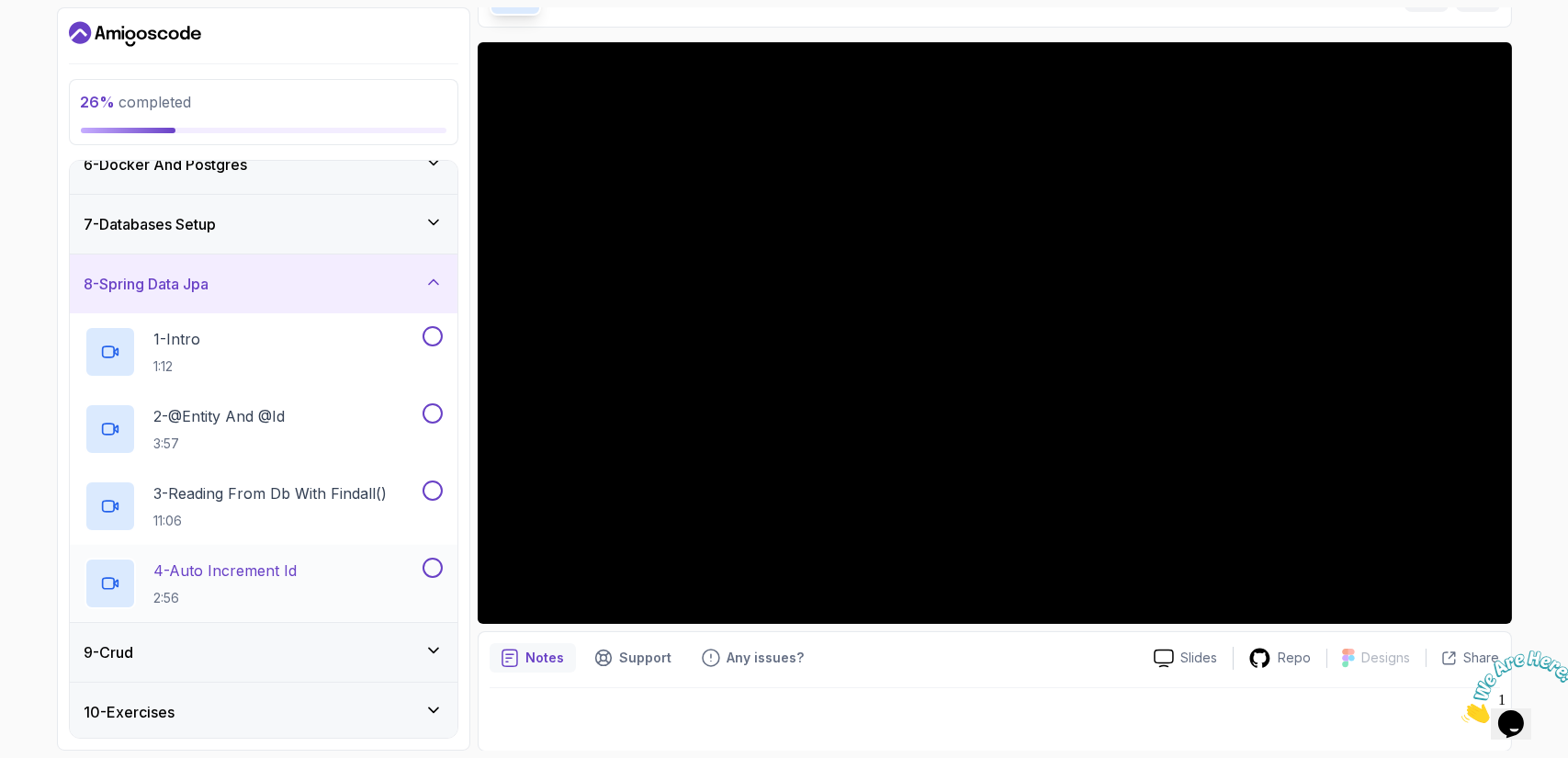
scroll to position [445, 0]
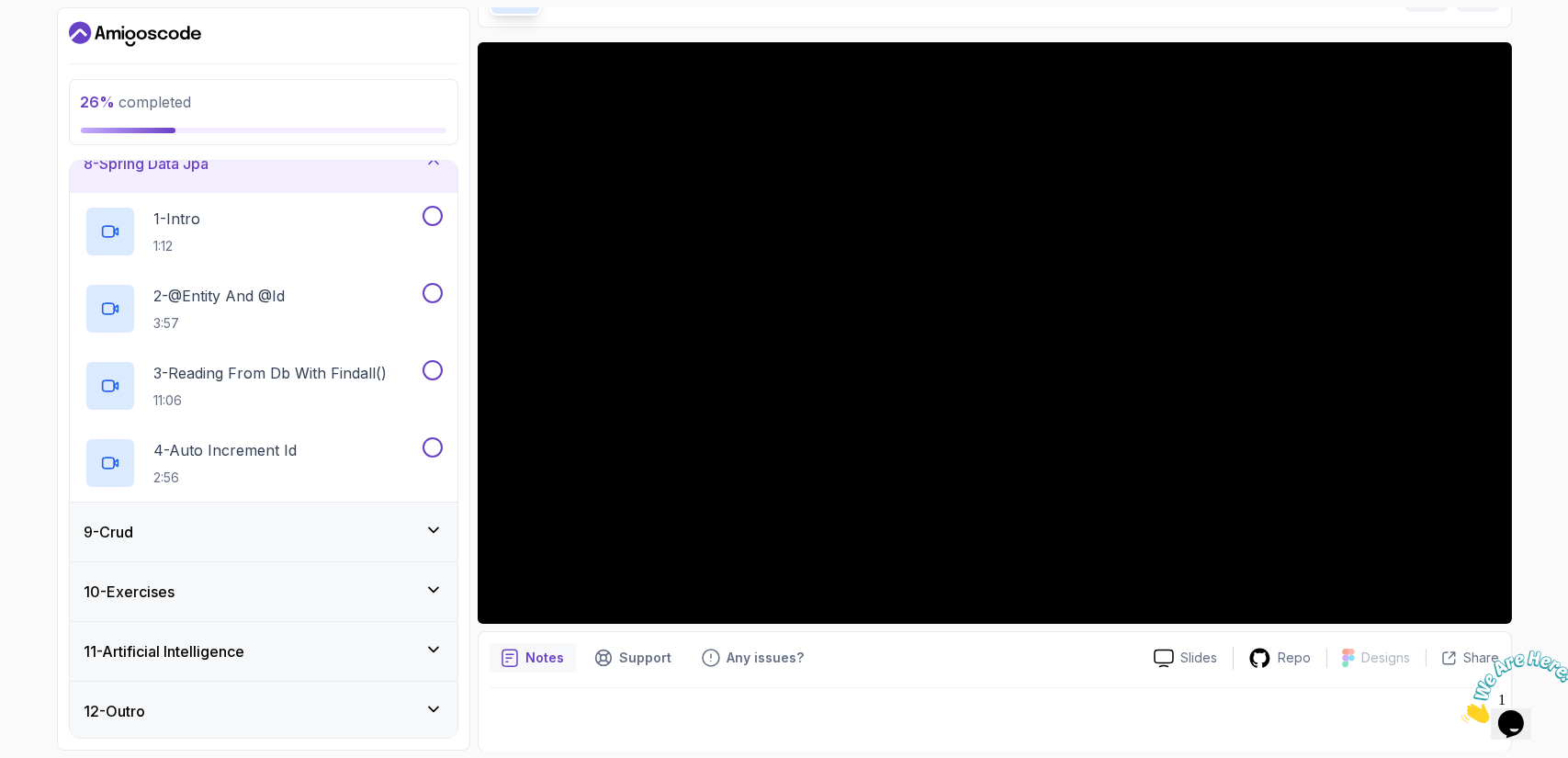
click at [276, 526] on div "9 - Crud" at bounding box center [263, 532] width 358 height 22
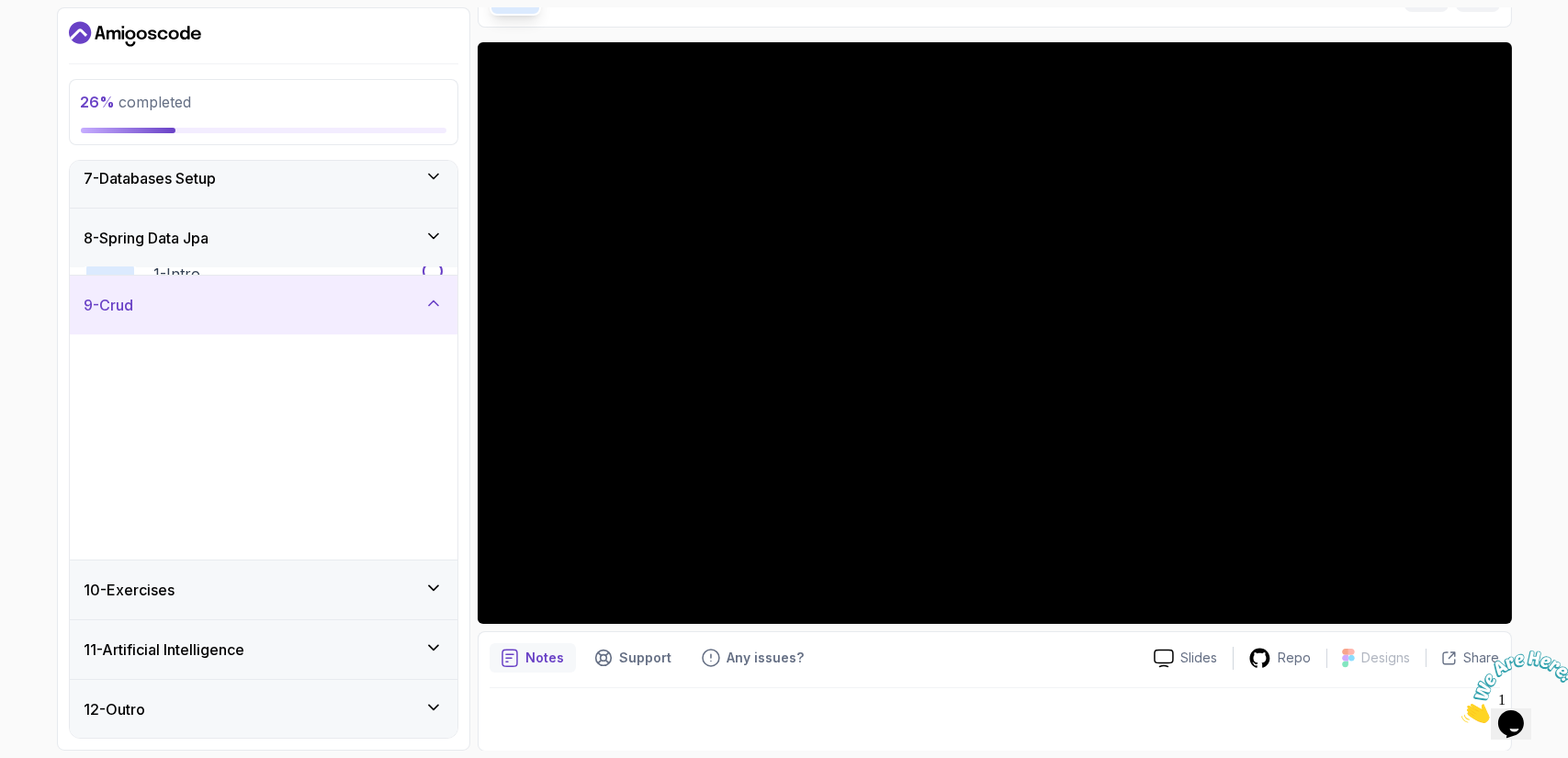
scroll to position [368, 0]
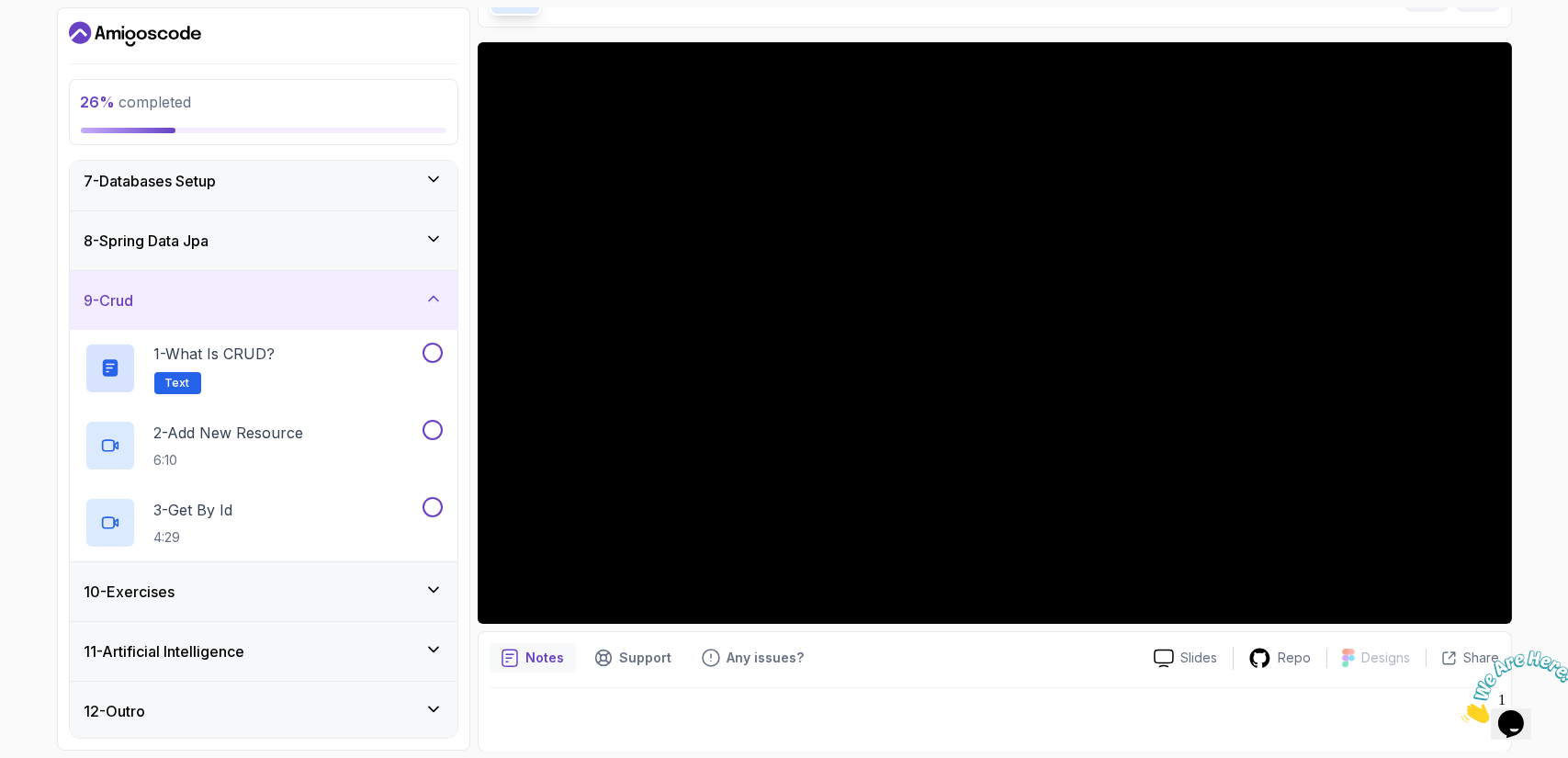
click at [266, 609] on div "10 - Exercises" at bounding box center [264, 592] width 388 height 59
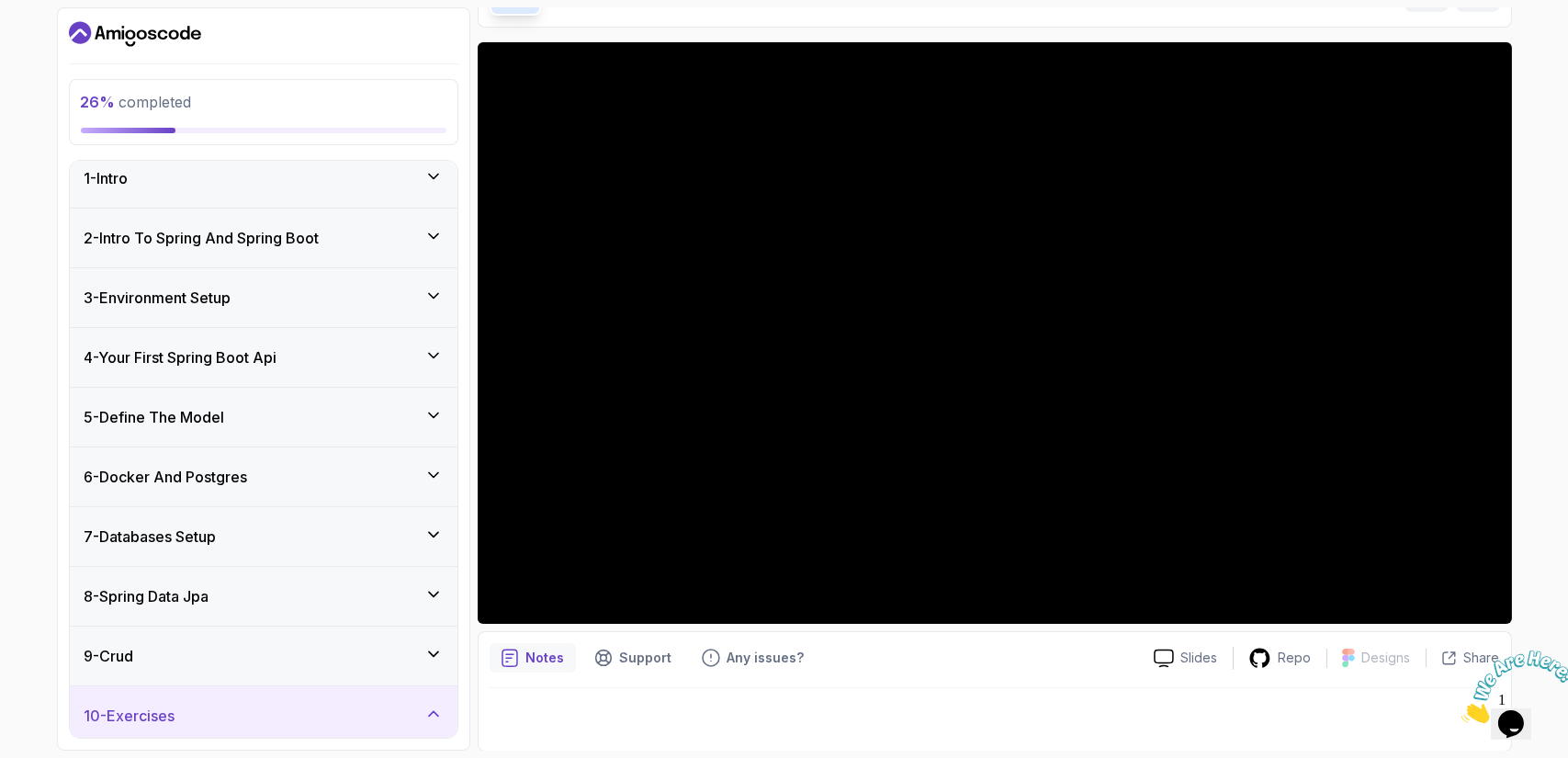
scroll to position [0, 0]
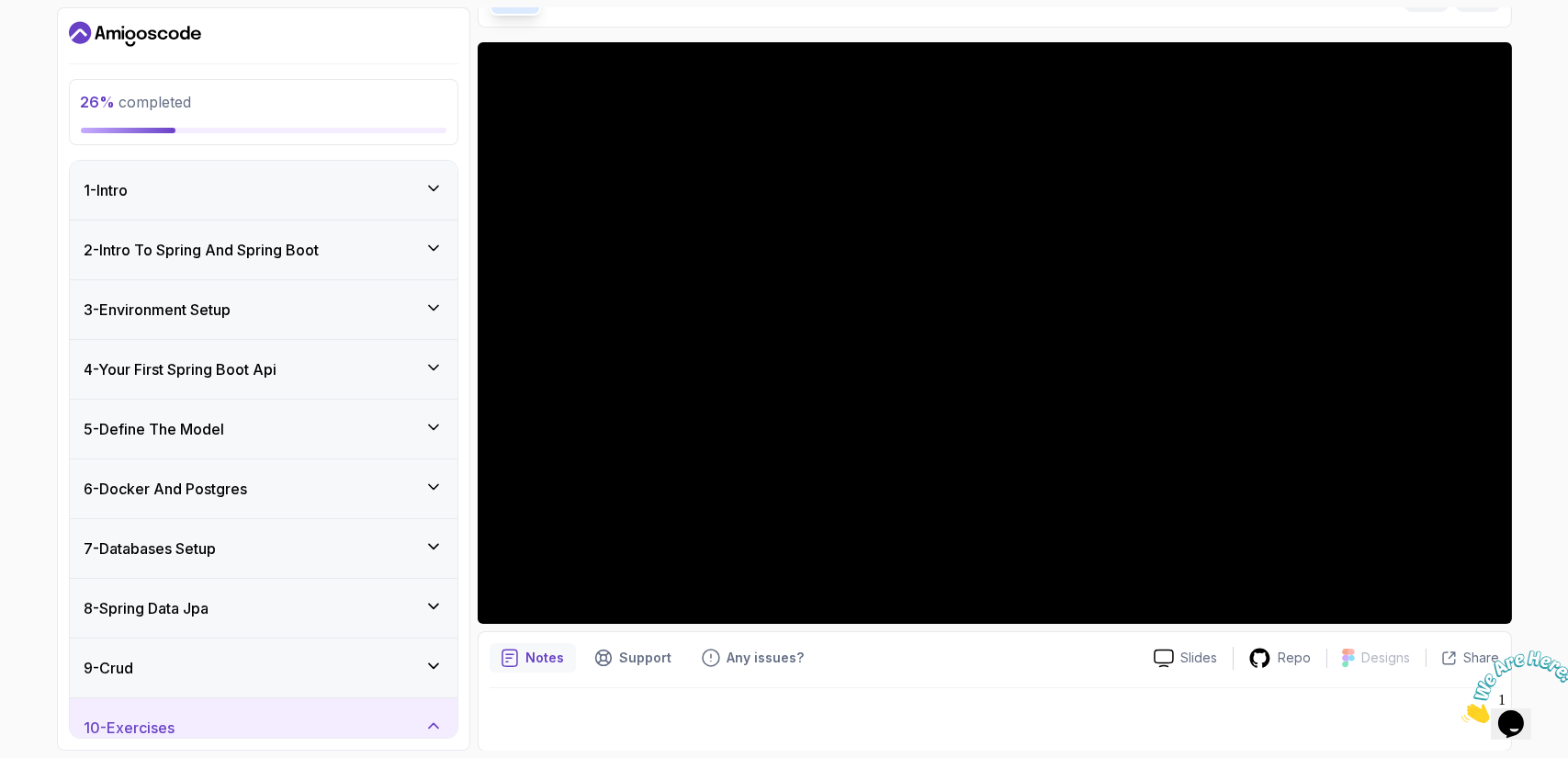
click at [422, 181] on div "1 - Intro" at bounding box center [263, 190] width 358 height 22
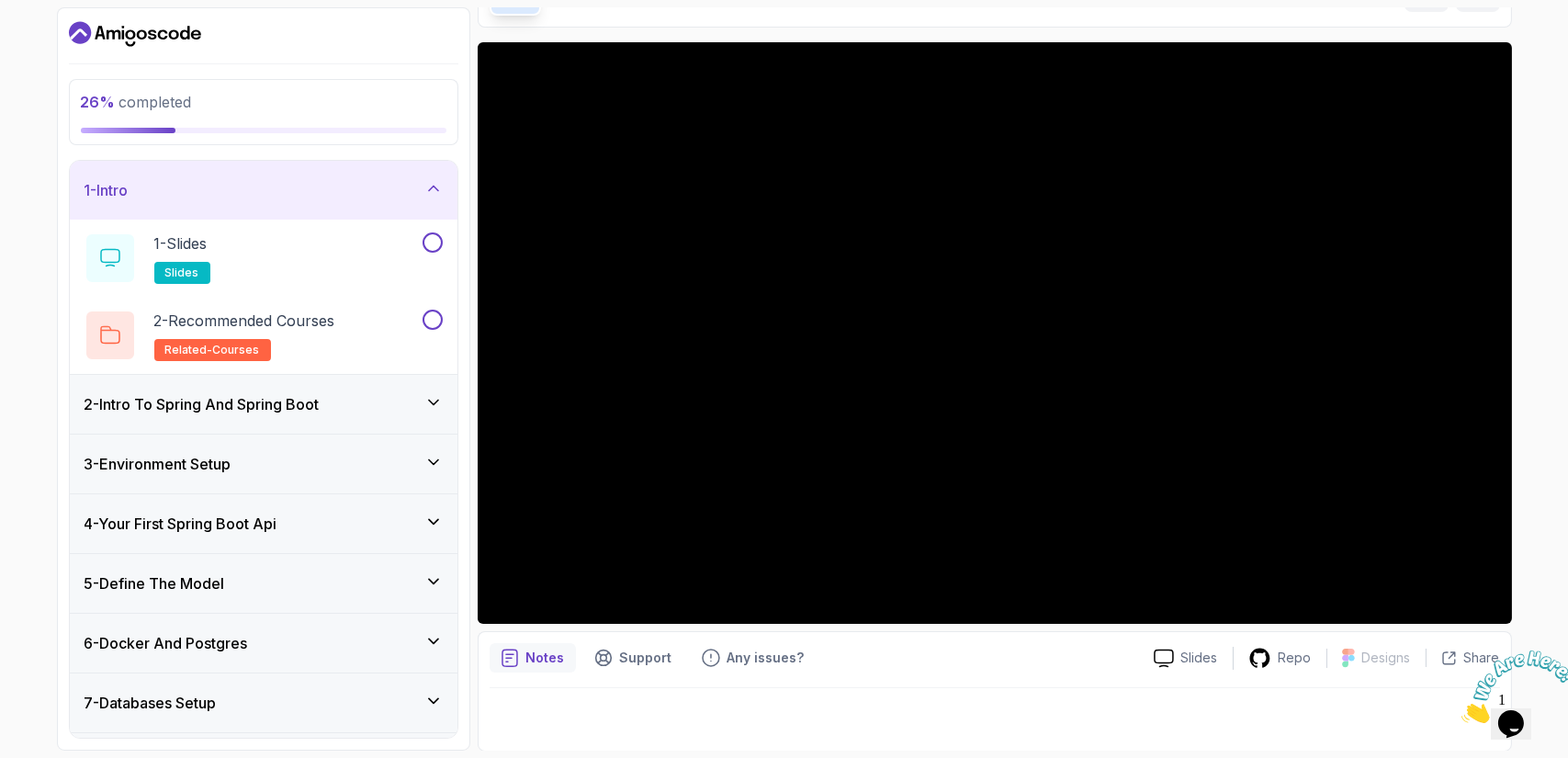
click at [430, 188] on icon at bounding box center [434, 187] width 10 height 5
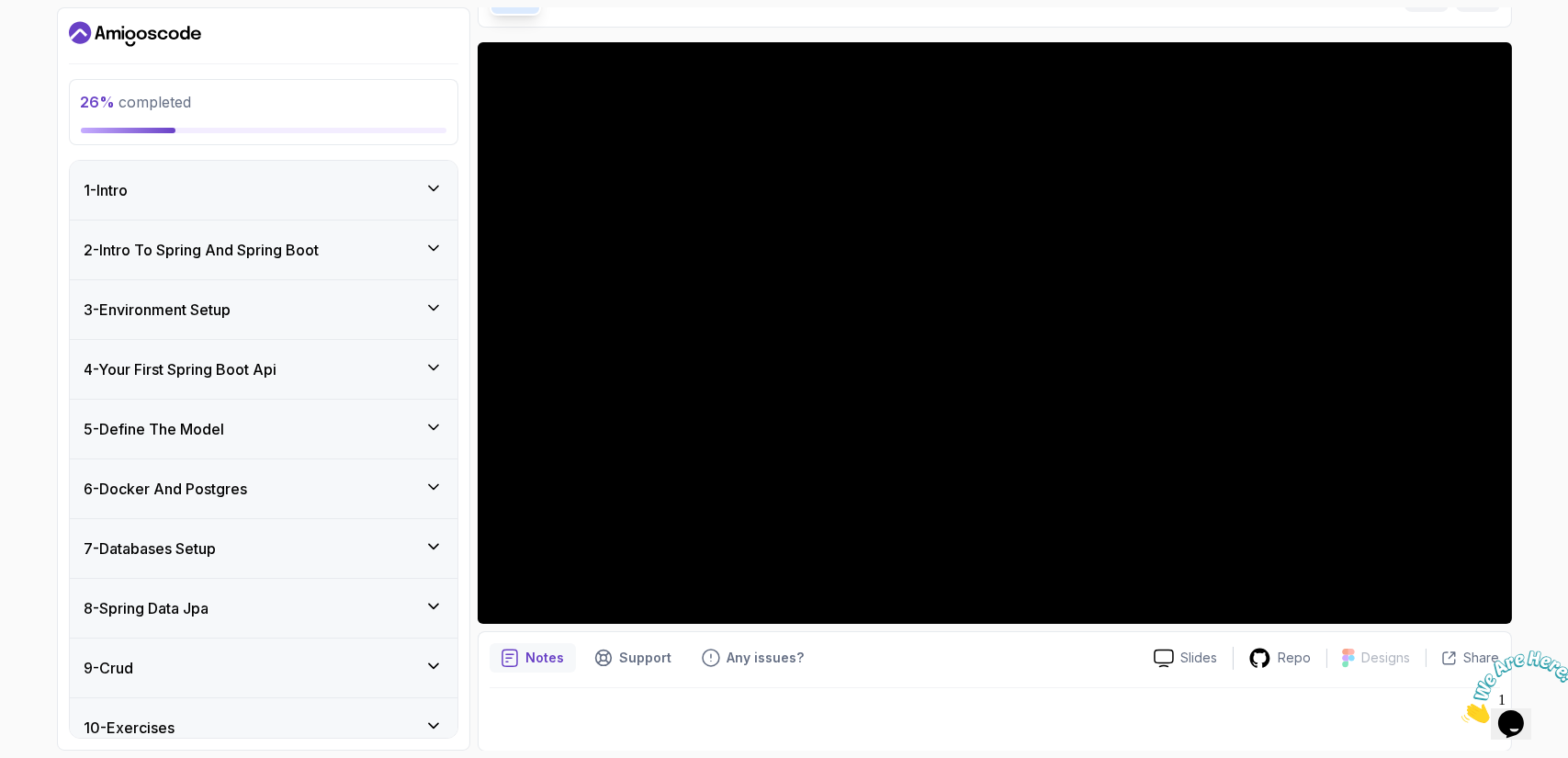
click at [427, 369] on icon at bounding box center [433, 367] width 18 height 18
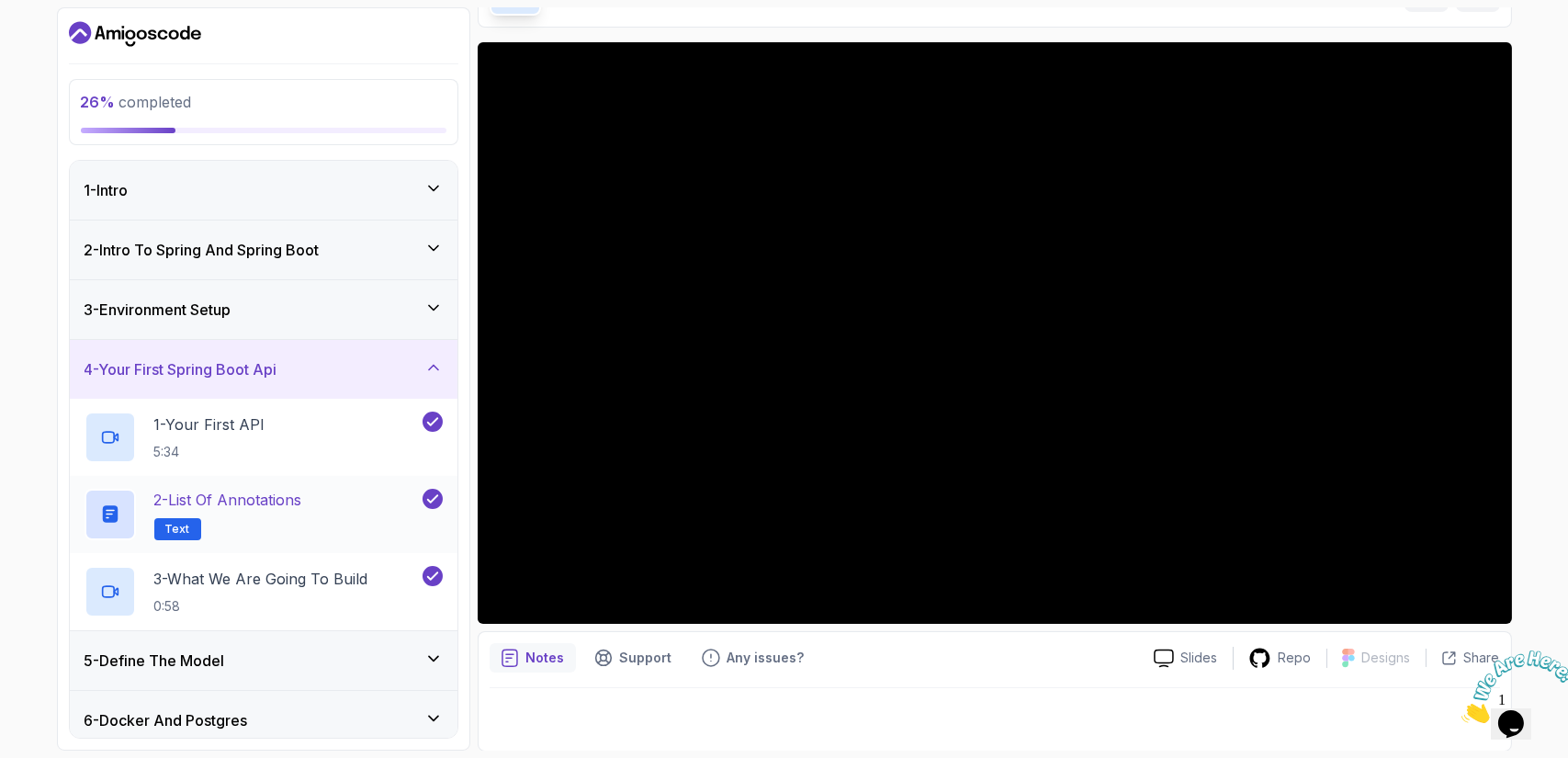
scroll to position [133, 0]
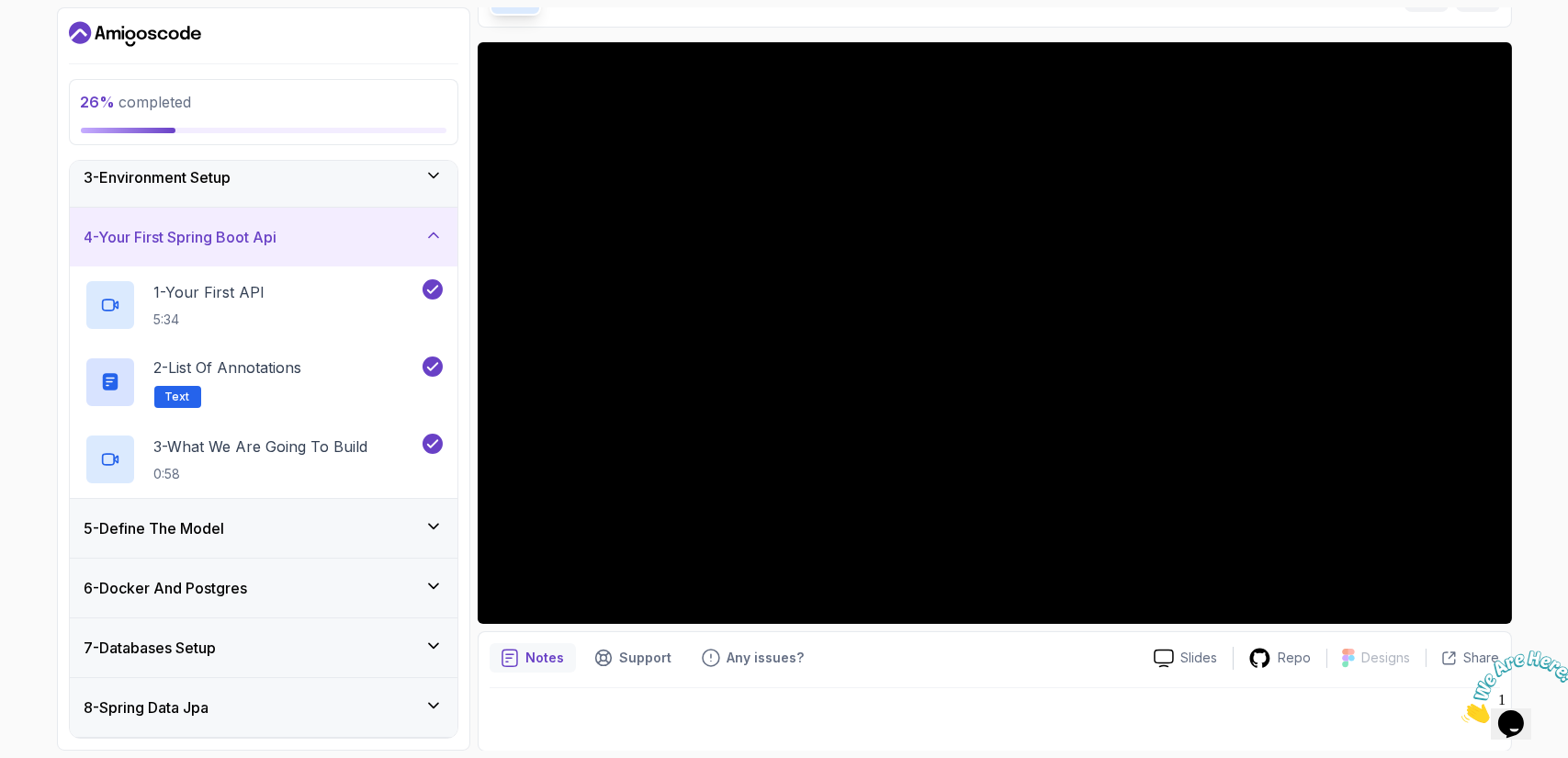
click at [417, 540] on div "5 - Define The Model" at bounding box center [264, 528] width 388 height 59
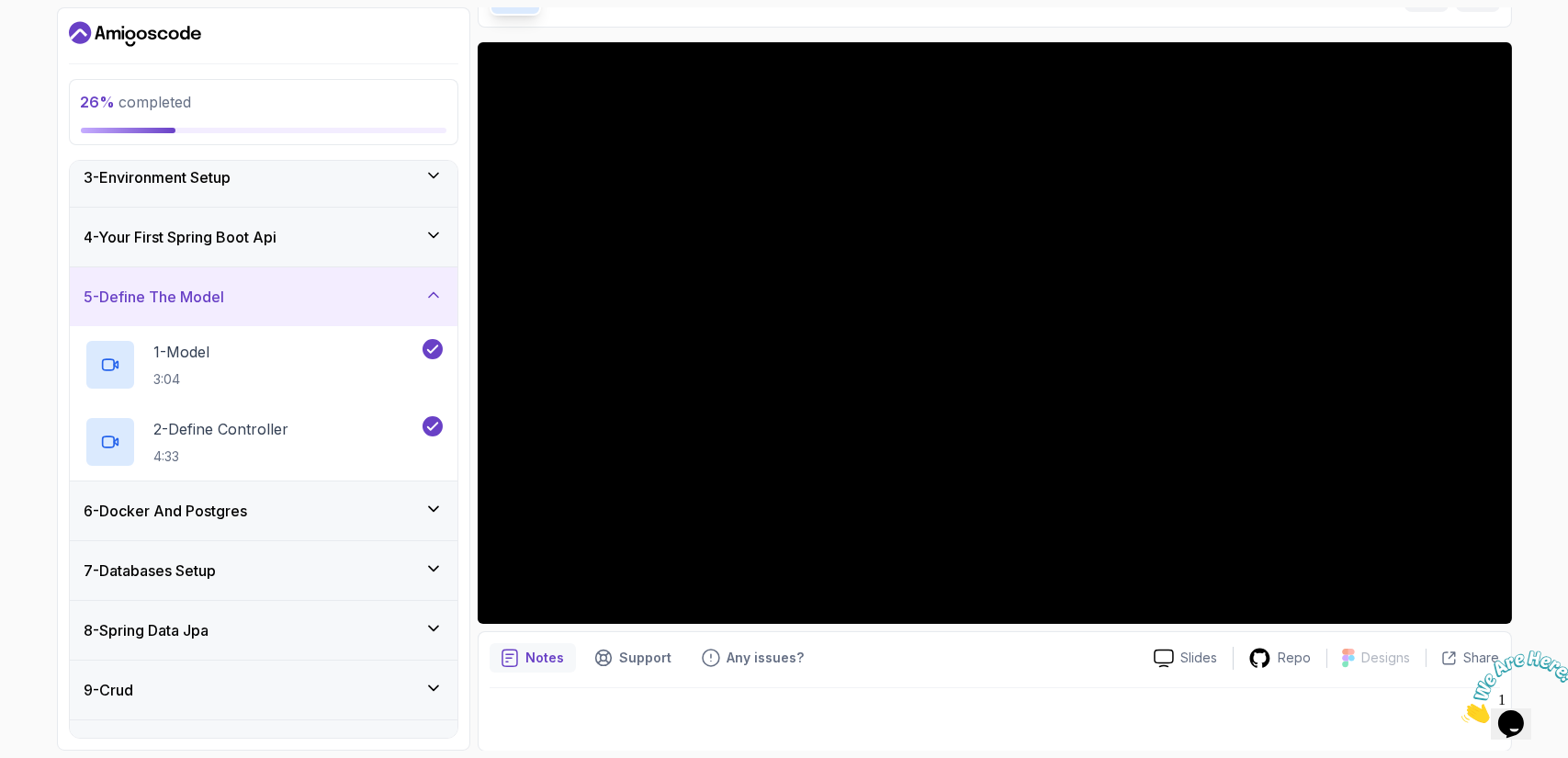
click at [350, 511] on div "6 - Docker And Postgres" at bounding box center [263, 511] width 358 height 22
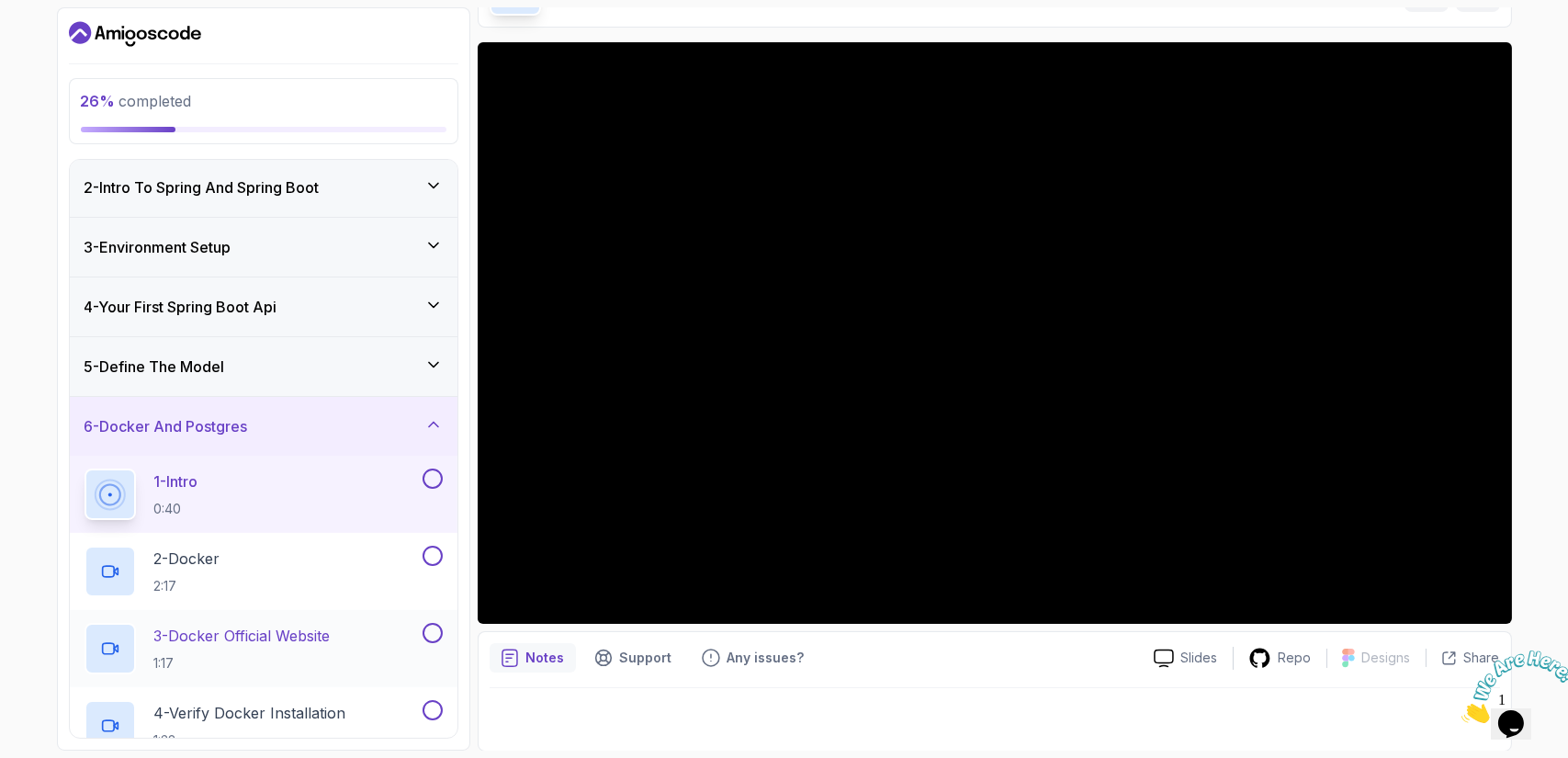
scroll to position [55, 0]
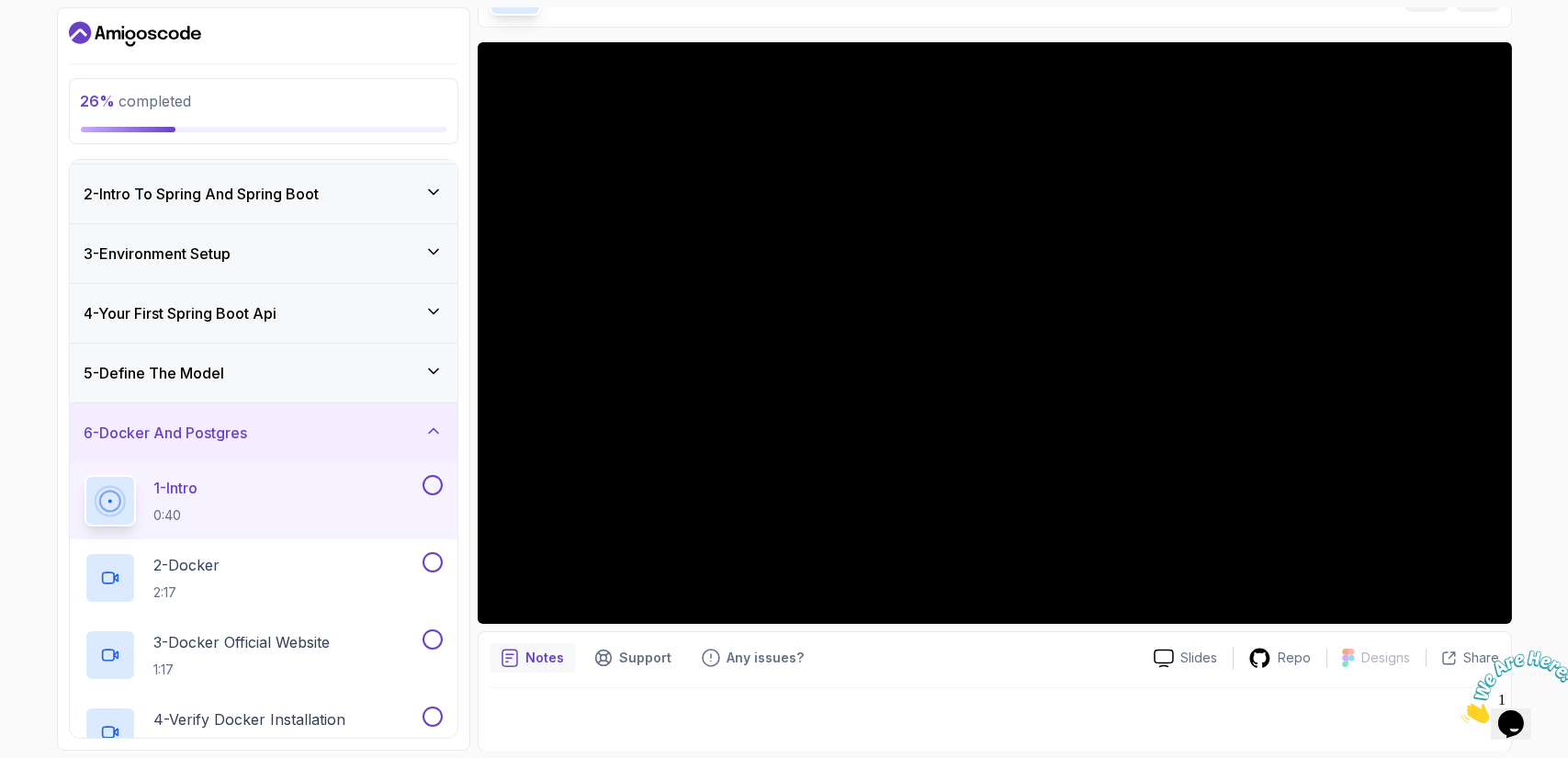
click at [230, 492] on div "1 - Intro 0:40" at bounding box center [252, 501] width 334 height 52
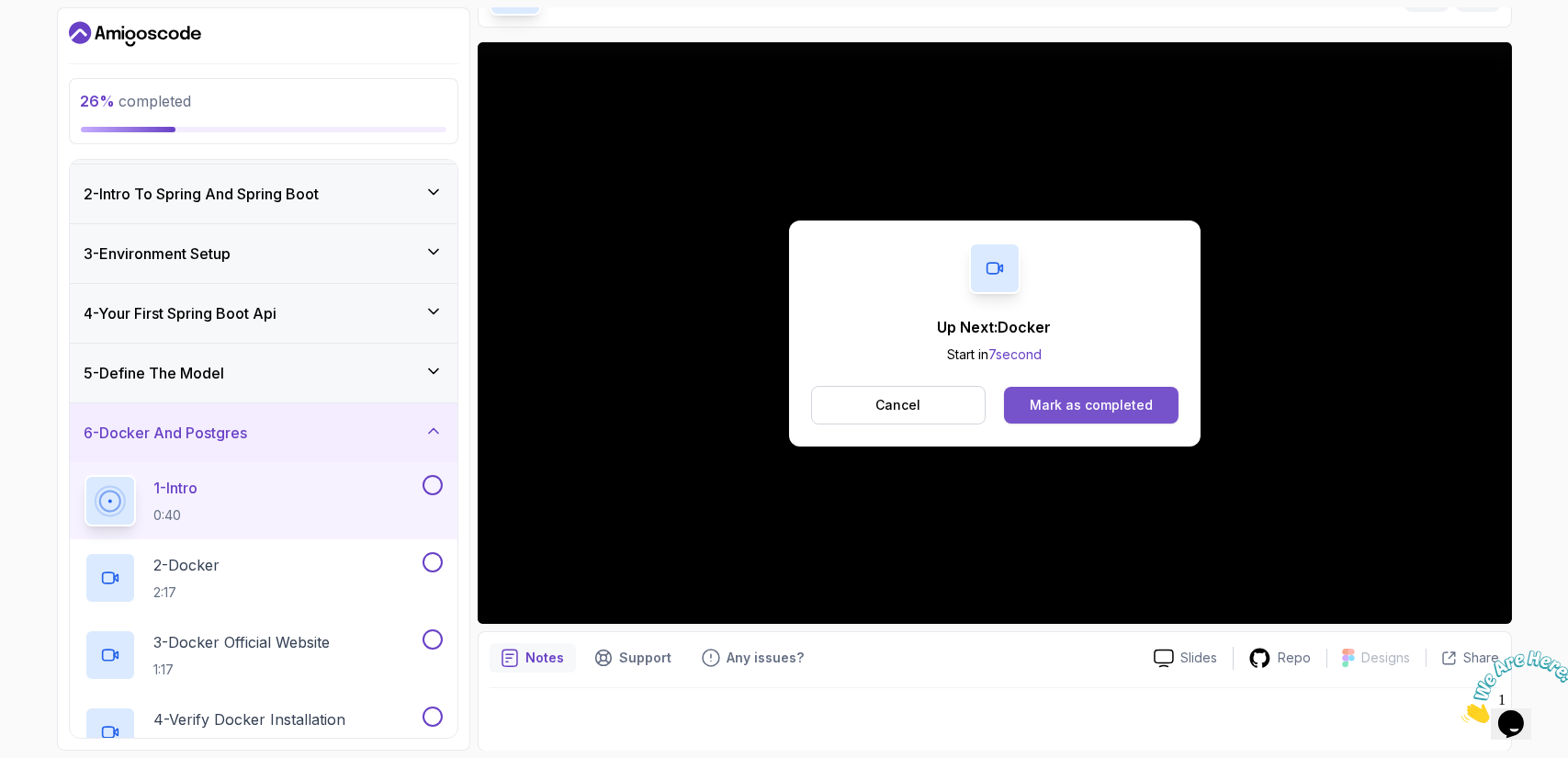
click at [1087, 412] on div "Mark as completed" at bounding box center [1092, 404] width 123 height 18
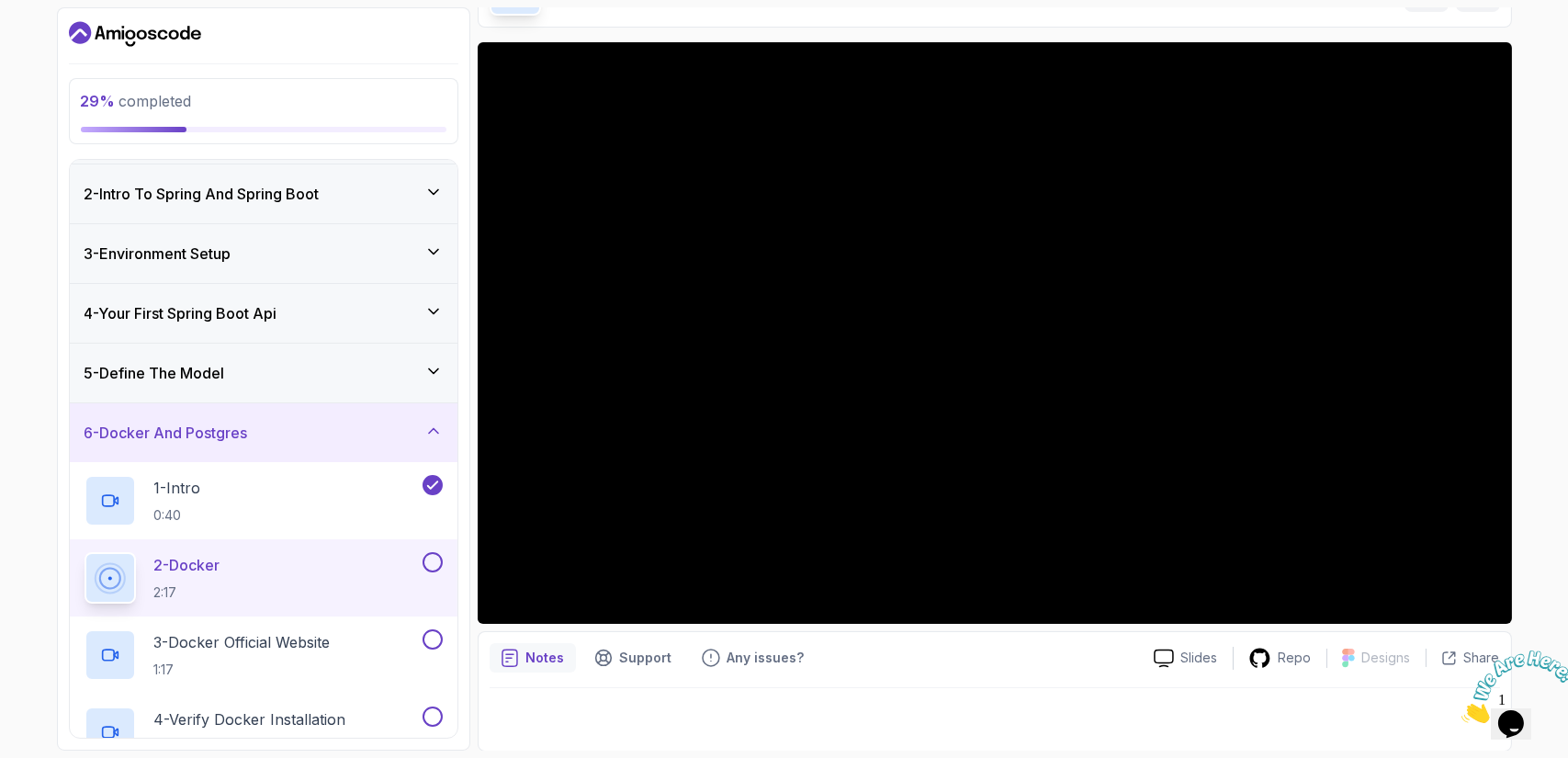
click at [519, 657] on div "Notes" at bounding box center [533, 658] width 86 height 30
click at [517, 667] on icon "notes button" at bounding box center [509, 658] width 18 height 18
click at [528, 653] on p "Notes" at bounding box center [545, 658] width 38 height 18
click at [1164, 659] on icon at bounding box center [1164, 659] width 20 height 19
click at [1182, 655] on p "Slides" at bounding box center [1200, 658] width 36 height 18
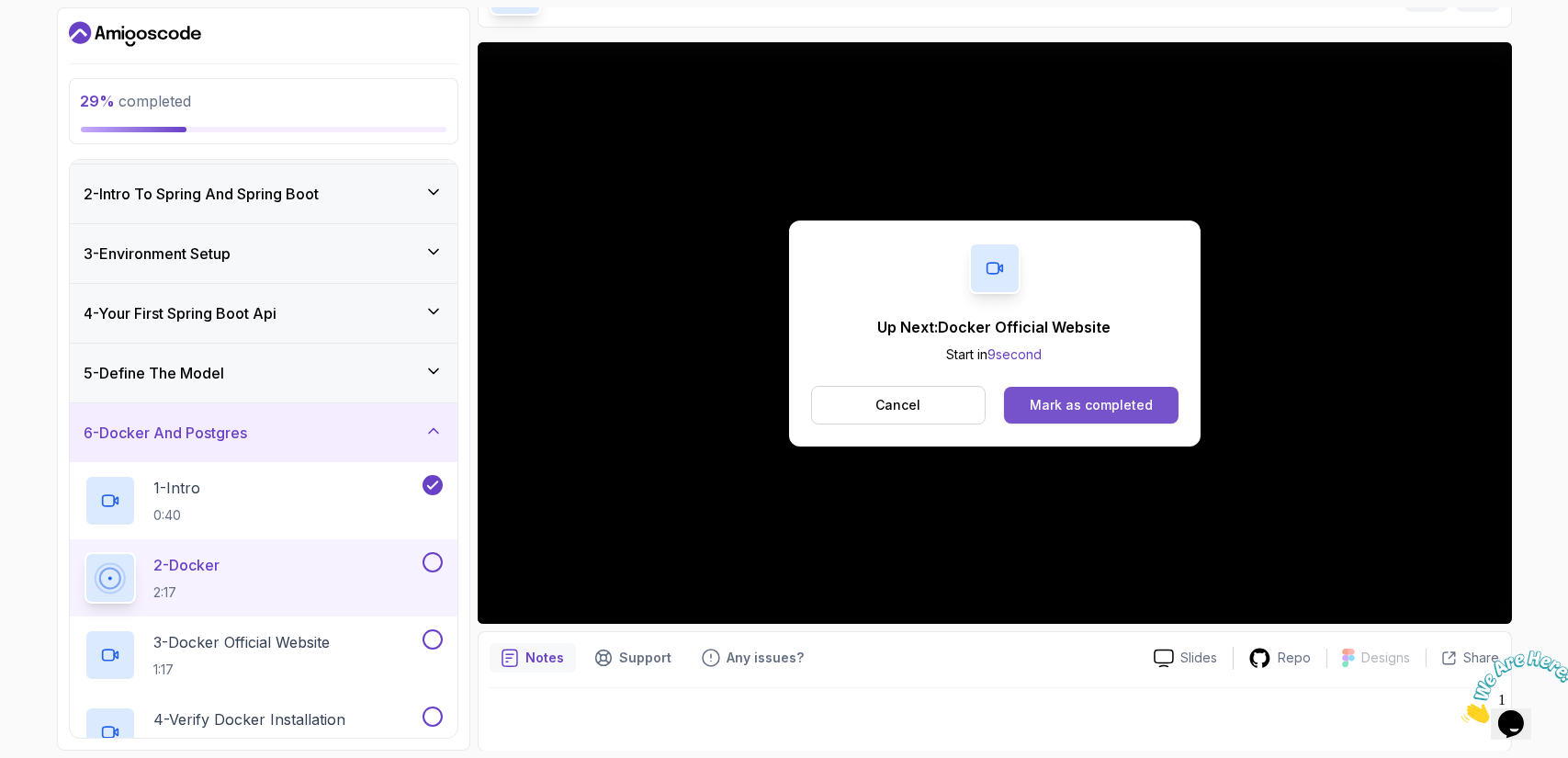
click at [1121, 406] on div "Mark as completed" at bounding box center [1092, 404] width 123 height 18
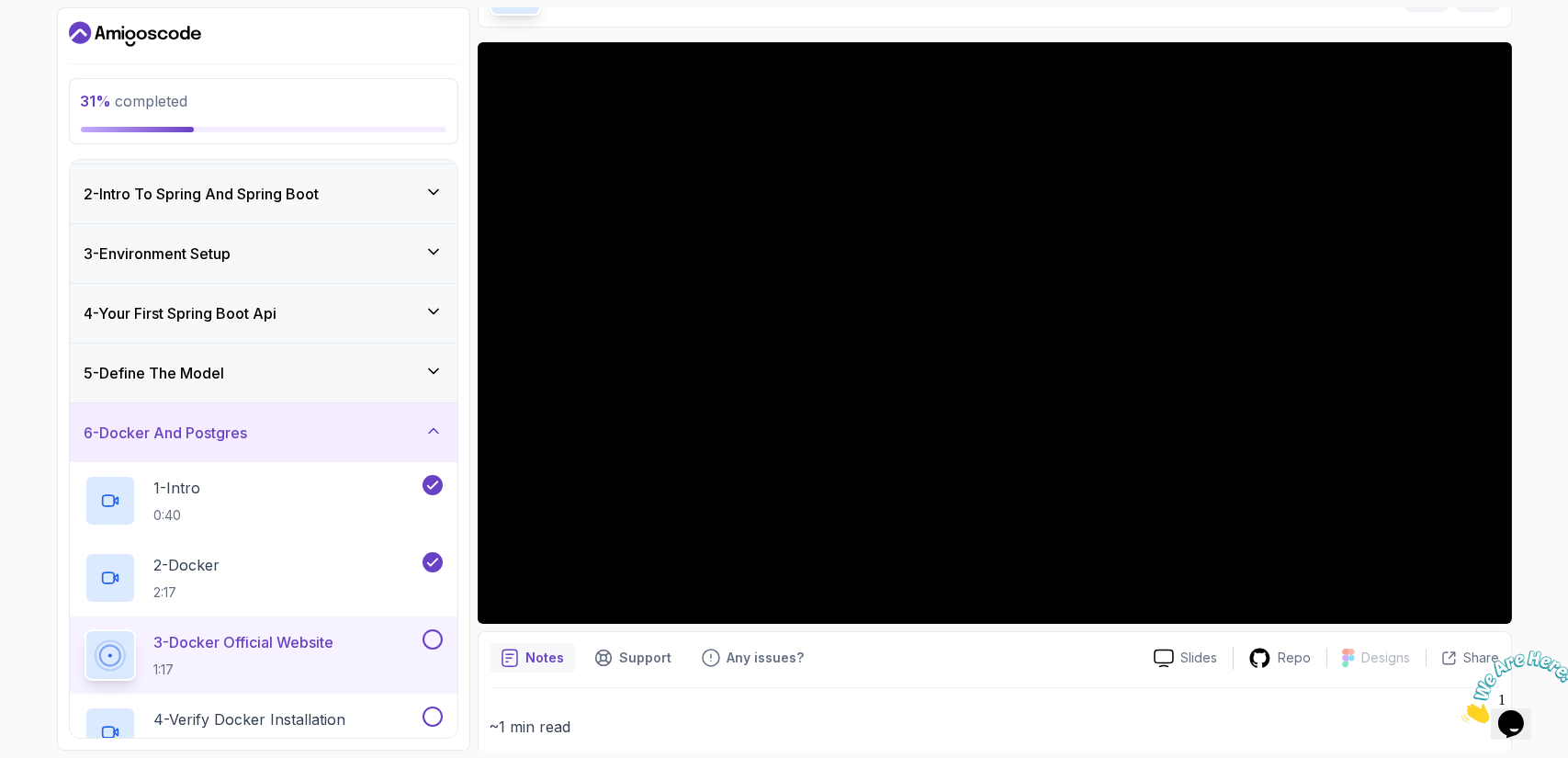
click at [431, 371] on icon at bounding box center [434, 372] width 10 height 5
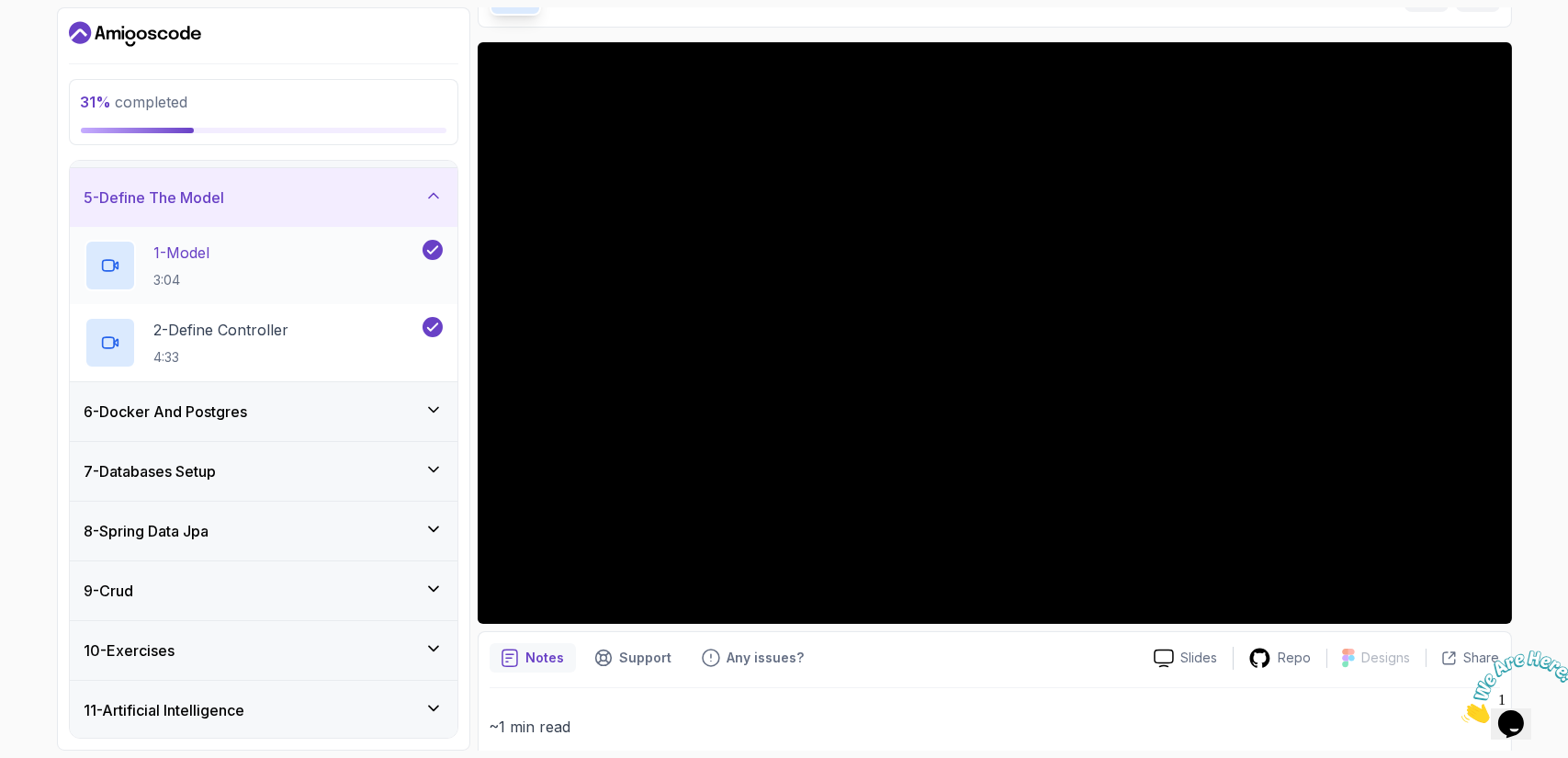
scroll to position [290, 0]
